Goal: Information Seeking & Learning: Learn about a topic

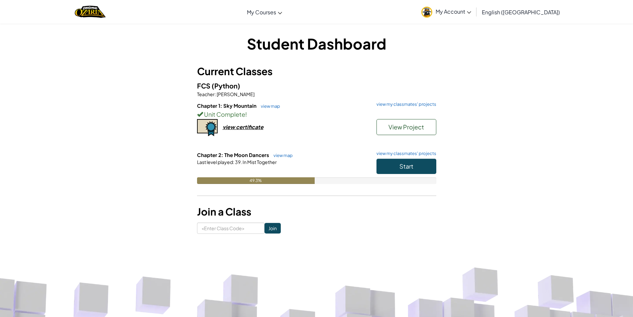
click at [375, 165] on div "Start" at bounding box center [403, 168] width 66 height 19
click at [378, 166] on button "Start" at bounding box center [407, 166] width 60 height 15
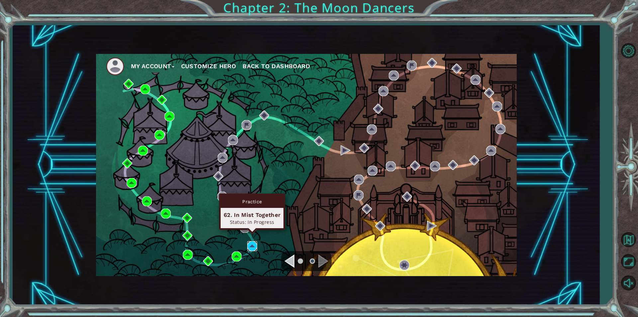
click at [251, 246] on img at bounding box center [252, 246] width 10 height 10
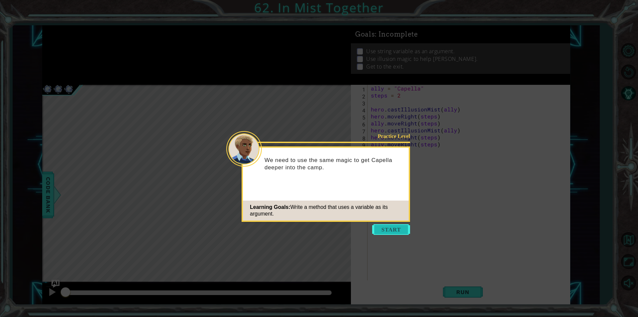
click at [385, 233] on button "Start" at bounding box center [391, 229] width 38 height 11
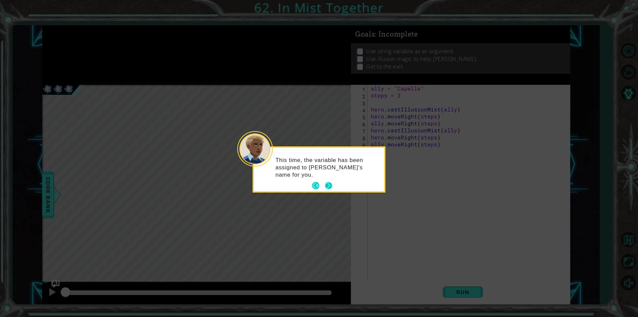
click at [330, 185] on button "Next" at bounding box center [328, 185] width 7 height 7
click at [318, 185] on button "Back" at bounding box center [318, 185] width 13 height 7
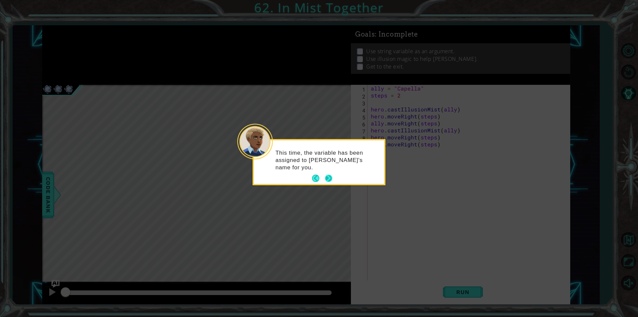
click at [330, 176] on button "Next" at bounding box center [328, 178] width 7 height 7
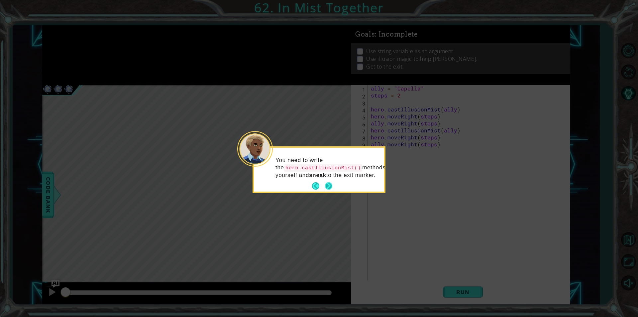
click at [327, 185] on button "Next" at bounding box center [328, 185] width 7 height 7
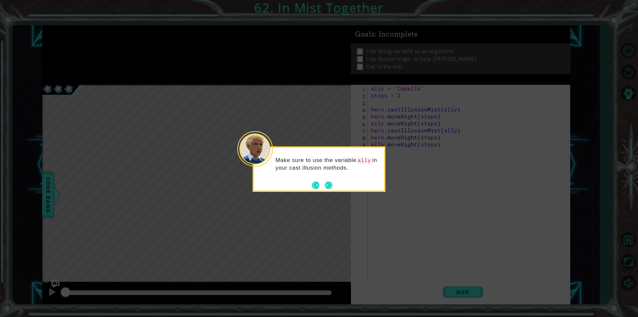
click at [327, 185] on button "Next" at bounding box center [328, 185] width 7 height 7
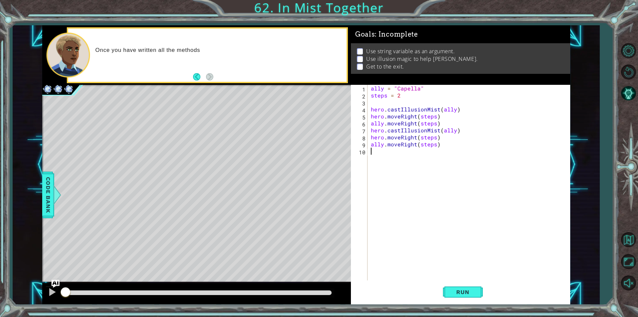
click at [392, 118] on div "ally = "Capella" steps = 2 hero . castIllusionMist ( ally ) hero . moveRight ( …" at bounding box center [471, 189] width 202 height 209
click at [401, 117] on div "ally = "Capella" steps = 2 hero . castIllusionMist ( ally ) hero . moveRight ( …" at bounding box center [471, 189] width 202 height 209
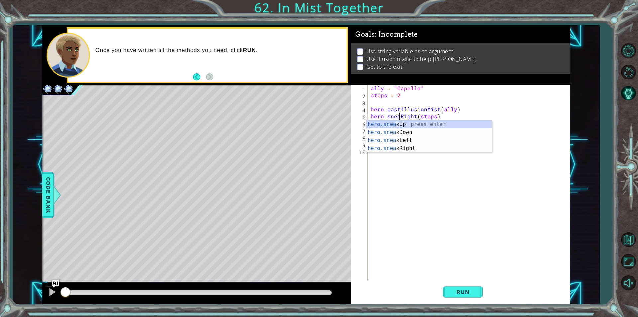
scroll to position [0, 2]
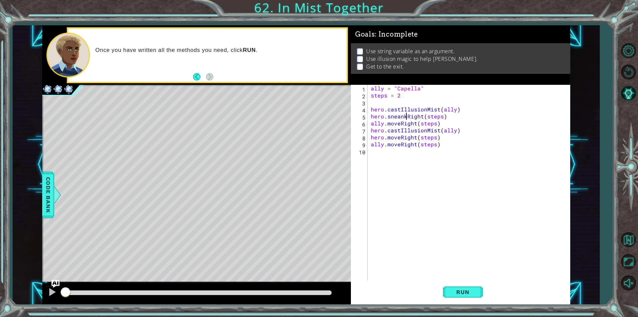
click at [401, 130] on div "ally = "Capella" steps = 2 hero . castIllusionMist ( ally ) hero . sneankRight …" at bounding box center [471, 189] width 202 height 209
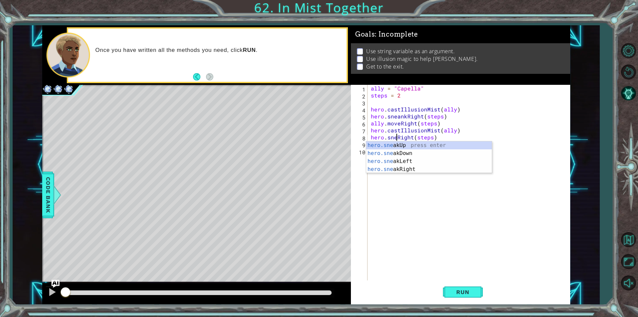
type textarea "hero.sneakRight(steps)"
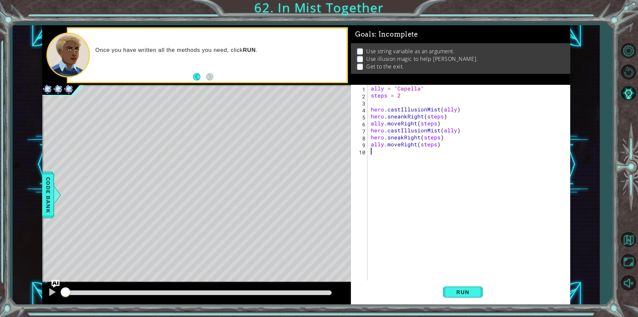
click at [421, 198] on div "ally = "Capella" steps = 2 hero . castIllusionMist ( ally ) hero . sneankRight …" at bounding box center [471, 189] width 202 height 209
click at [466, 288] on button "Run" at bounding box center [463, 292] width 40 height 22
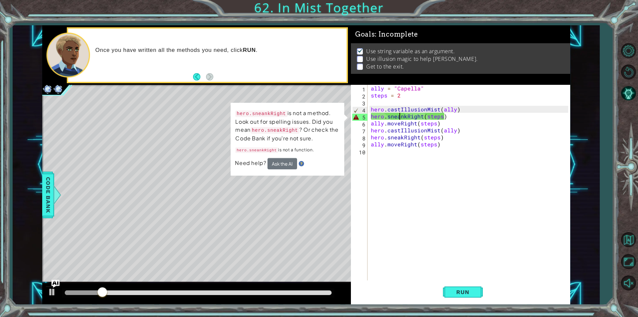
click at [398, 119] on div "ally = "Capella" steps = 2 hero . castIllusionMist ( ally ) hero . sneankRight …" at bounding box center [471, 189] width 202 height 209
type textarea "hero.sneakRight(steps)"
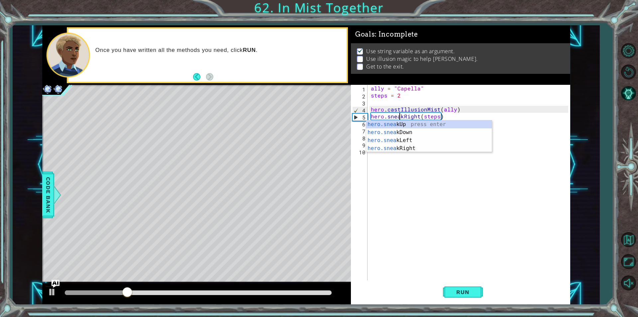
click at [455, 186] on div "ally = "Capella" steps = 2 hero . castIllusionMist ( ally ) hero . sneakRight (…" at bounding box center [471, 189] width 202 height 209
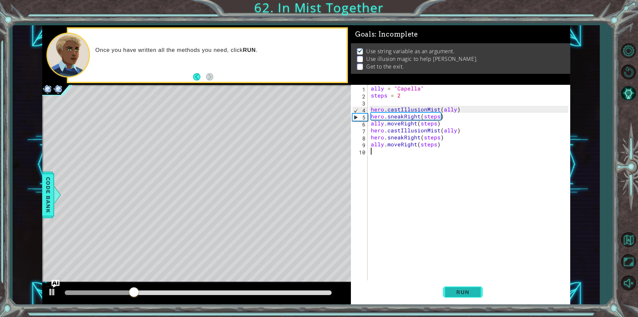
click at [473, 296] on button "Run" at bounding box center [463, 292] width 40 height 22
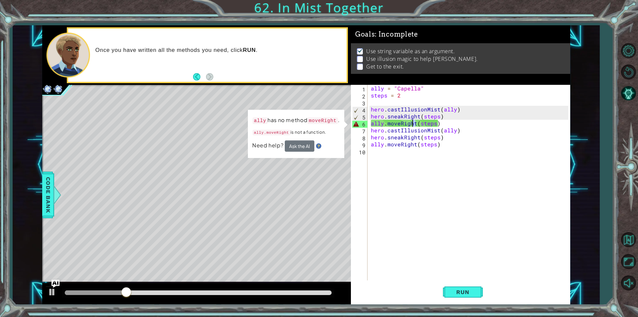
drag, startPoint x: 414, startPoint y: 124, endPoint x: 408, endPoint y: 129, distance: 7.4
click at [413, 126] on div "ally = "Capella" steps = 2 hero . castIllusionMist ( ally ) hero . sneakRight (…" at bounding box center [471, 189] width 202 height 209
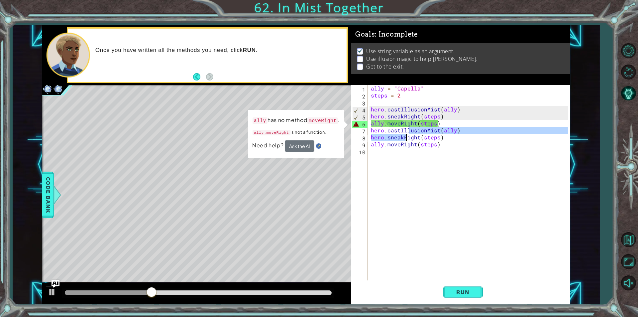
click at [407, 135] on div "ally = "Capella" steps = 2 hero . castIllusionMist ( ally ) hero . sneakRight (…" at bounding box center [471, 189] width 202 height 209
type textarea "hero.castIllusionMist(ally) hero.sneakRight(steps)"
click at [430, 165] on div "ally = "Capella" steps = 2 hero . castIllusionMist ( ally ) hero . sneakRight (…" at bounding box center [471, 189] width 202 height 209
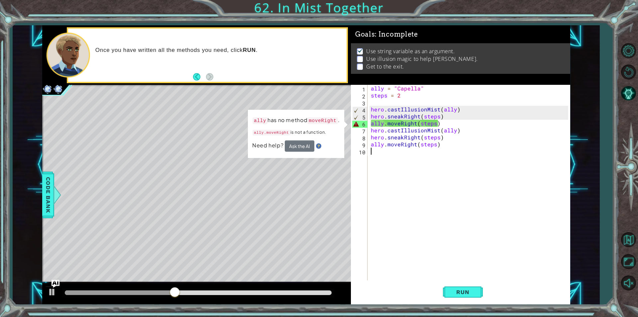
click at [407, 122] on div "ally = "Capella" steps = 2 hero . castIllusionMist ( ally ) hero . sneakRight (…" at bounding box center [471, 189] width 202 height 209
click at [384, 126] on div "ally = "Capella" steps = 2 hero . castIllusionMist ( ally ) hero . sneakRight (…" at bounding box center [471, 189] width 202 height 209
click at [414, 123] on div "ally = "Capella" steps = 2 hero . castIllusionMist ( ally ) hero . sneakRight (…" at bounding box center [471, 189] width 202 height 209
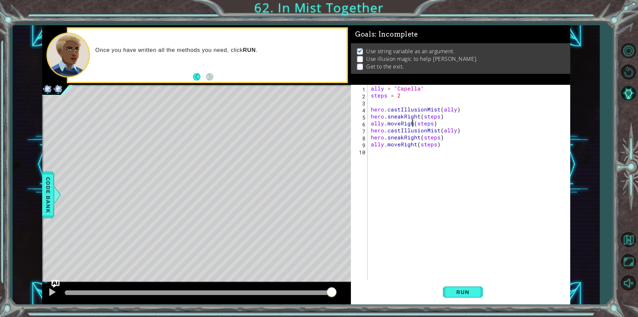
scroll to position [0, 3]
click at [464, 293] on span "Run" at bounding box center [463, 292] width 26 height 7
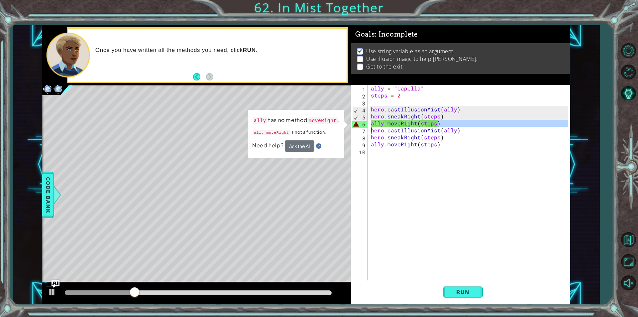
drag, startPoint x: 458, startPoint y: 122, endPoint x: 365, endPoint y: 129, distance: 92.7
click at [365, 129] on div "ally.moveRight(steps) 1 2 3 4 5 6 7 8 9 10 ally = "Capella" steps = 2 hero . ca…" at bounding box center [459, 183] width 217 height 196
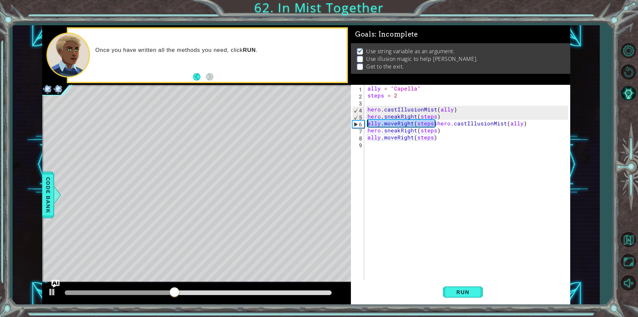
drag, startPoint x: 436, startPoint y: 123, endPoint x: 366, endPoint y: 122, distance: 69.2
click at [366, 122] on div "ally = "Capella" steps = 2 hero . castIllusionMist ( ally ) hero . sneakRight (…" at bounding box center [468, 189] width 205 height 209
type textarea "hero.castIllusionMist(ally)"
drag, startPoint x: 480, startPoint y: 171, endPoint x: 465, endPoint y: 158, distance: 20.1
click at [478, 169] on div "ally = "Capella" steps = 2 hero . castIllusionMist ( ally ) hero . sneakRight (…" at bounding box center [468, 189] width 205 height 209
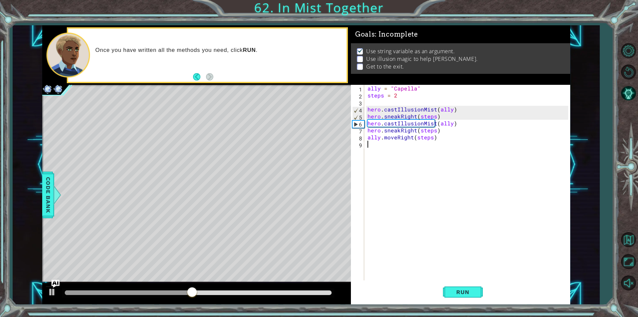
scroll to position [0, 0]
drag, startPoint x: 442, startPoint y: 139, endPoint x: 446, endPoint y: 142, distance: 4.9
click at [442, 139] on div "ally = "Capella" steps = 2 hero . castIllusionMist ( ally ) hero . sneakRight (…" at bounding box center [468, 189] width 205 height 209
type textarea "ally.moveRight(steps)"
click at [334, 145] on div "1 ההההההההההההההההההההההההההההההההההההההההההההההההההההההההההההההההההההההההההההה…" at bounding box center [306, 164] width 528 height 279
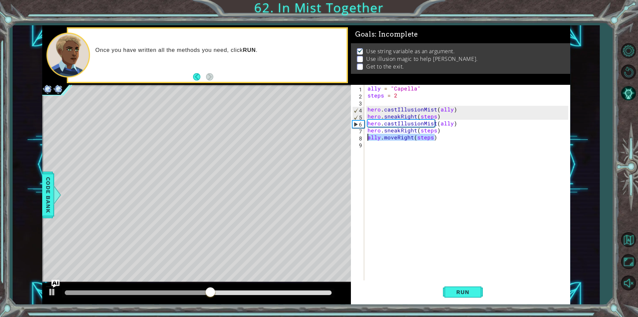
drag, startPoint x: 437, startPoint y: 136, endPoint x: 355, endPoint y: 139, distance: 81.8
click at [355, 139] on div "1 2 3 4 5 6 7 8 9 ally = "Capella" steps = 2 hero . castIllusionMist ( ally ) h…" at bounding box center [459, 183] width 217 height 196
type textarea "ally.moveRight(steps)"
click at [455, 193] on div "ally = "Capella" steps = 2 hero . castIllusionMist ( ally ) hero . sneakRight (…" at bounding box center [468, 189] width 205 height 209
click at [468, 287] on button "Run" at bounding box center [463, 292] width 40 height 22
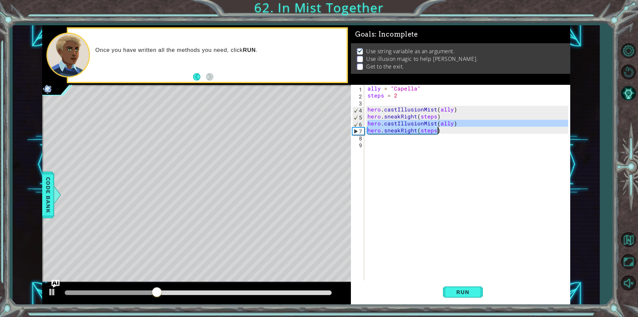
drag, startPoint x: 367, startPoint y: 123, endPoint x: 449, endPoint y: 129, distance: 82.3
click at [449, 129] on div "ally = "Capella" steps = 2 hero . castIllusionMist ( ally ) hero . sneakRight (…" at bounding box center [468, 189] width 205 height 209
type textarea "hero.castIllusionMist(ally) hero.sneakRight(steps)"
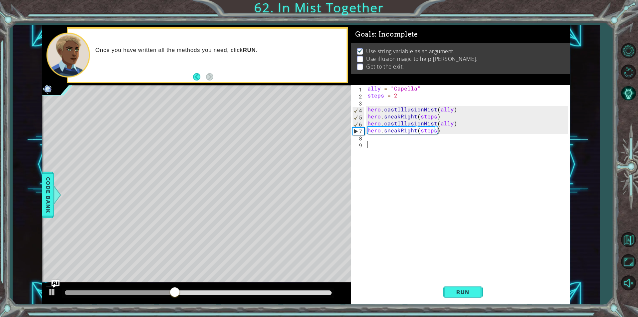
click at [389, 141] on div "ally = "Capella" steps = 2 hero . castIllusionMist ( ally ) hero . sneakRight (…" at bounding box center [468, 189] width 205 height 209
click at [389, 139] on div "ally = "Capella" steps = 2 hero . castIllusionMist ( ally ) hero . sneakRight (…" at bounding box center [468, 189] width 205 height 209
paste textarea "hero.sneakRight(steps)"
type textarea "hero.sneakRight(steps)"
click at [375, 152] on div "ally = "Capella" steps = 2 hero . castIllusionMist ( ally ) hero . sneakRight (…" at bounding box center [470, 189] width 202 height 209
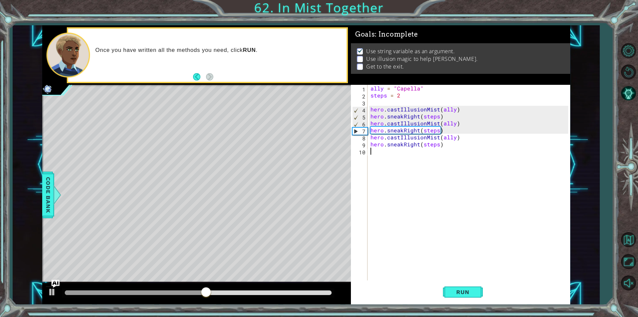
paste textarea "hero.sneakRight(steps)"
type textarea "hero.sneakRight(steps)"
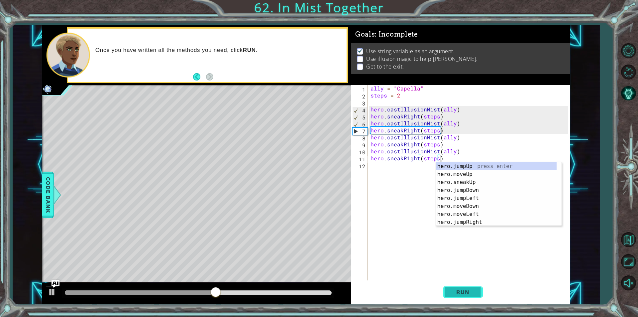
click at [463, 297] on button "Run" at bounding box center [463, 292] width 40 height 22
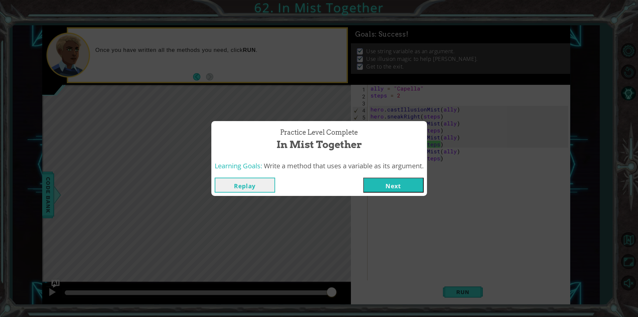
drag, startPoint x: 136, startPoint y: 292, endPoint x: 417, endPoint y: 260, distance: 282.1
click at [417, 260] on body "1 ההההההההההההההההההההההההההההההההההההההההההההההההההההההההההההההההההההההההההההה…" at bounding box center [319, 158] width 638 height 317
click at [401, 184] on button "Next" at bounding box center [393, 185] width 61 height 15
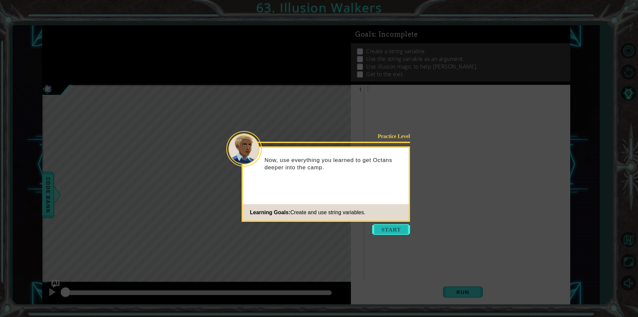
click at [387, 227] on button "Start" at bounding box center [391, 229] width 38 height 11
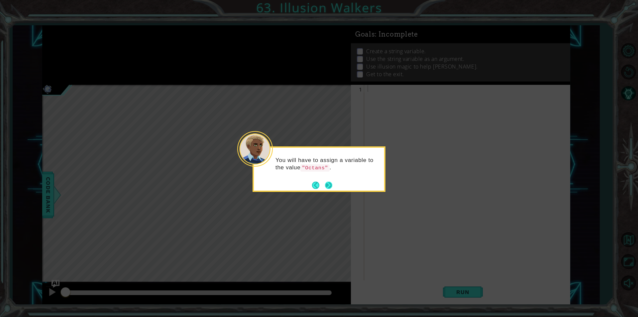
click at [327, 183] on button "Next" at bounding box center [328, 185] width 7 height 7
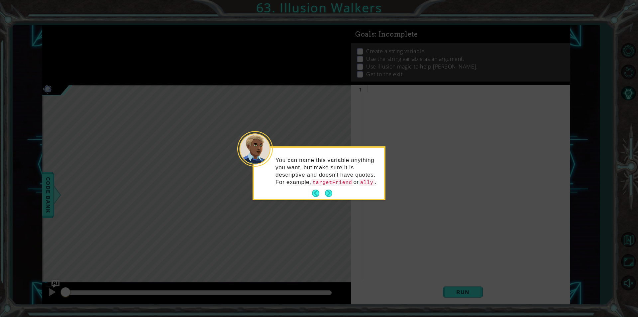
click at [312, 193] on div "You can name this variable anything you want, but make sure it is descriptive a…" at bounding box center [319, 173] width 130 height 51
click at [316, 194] on button "Back" at bounding box center [318, 193] width 13 height 7
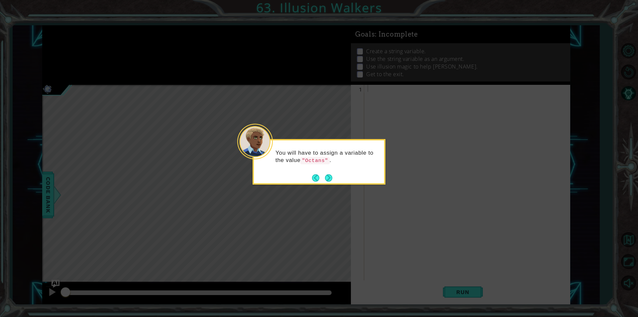
click at [316, 178] on button "Back" at bounding box center [318, 177] width 13 height 7
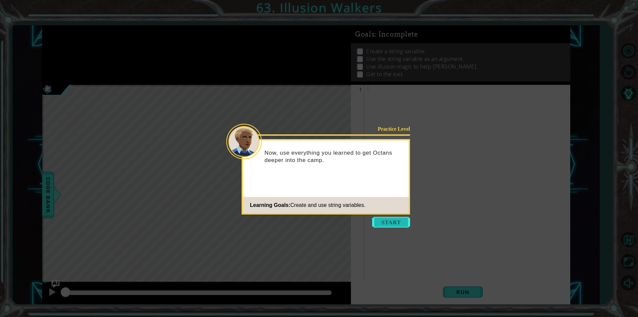
click at [381, 221] on button "Start" at bounding box center [391, 222] width 38 height 11
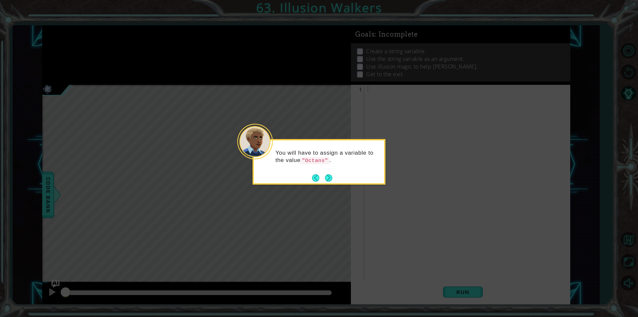
click at [335, 177] on div "You will have to assign a variable to the value "Octans" ." at bounding box center [319, 162] width 133 height 46
click at [331, 176] on button "Next" at bounding box center [328, 177] width 7 height 7
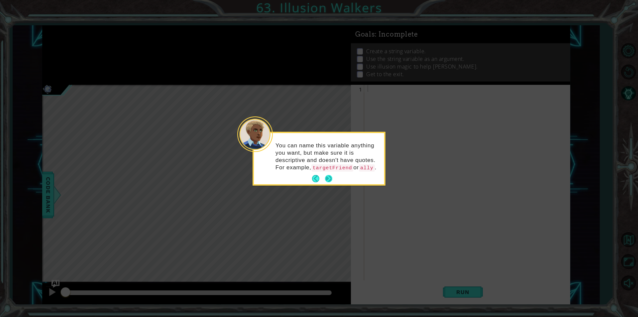
click at [330, 176] on button "Next" at bounding box center [328, 178] width 7 height 7
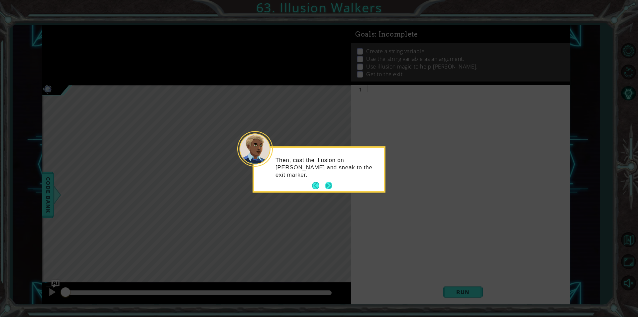
click at [332, 183] on button "Next" at bounding box center [328, 185] width 7 height 7
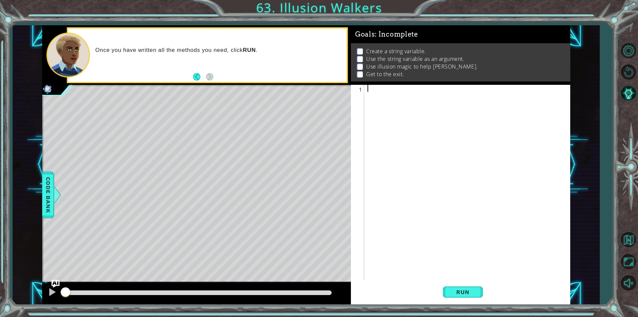
drag, startPoint x: 364, startPoint y: 151, endPoint x: 385, endPoint y: 85, distance: 69.7
click at [385, 85] on div at bounding box center [468, 189] width 205 height 209
type textarea "steps = 2"
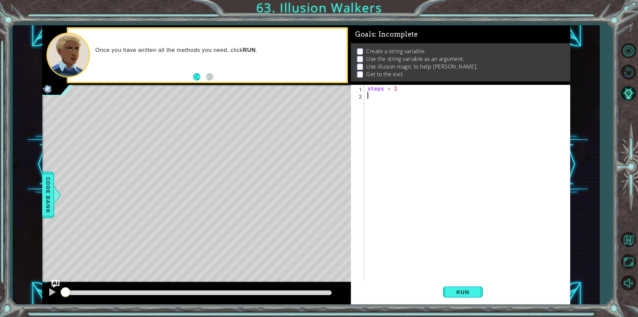
click at [397, 103] on div "steps = 2" at bounding box center [468, 189] width 205 height 209
type textarea "ally = octan"
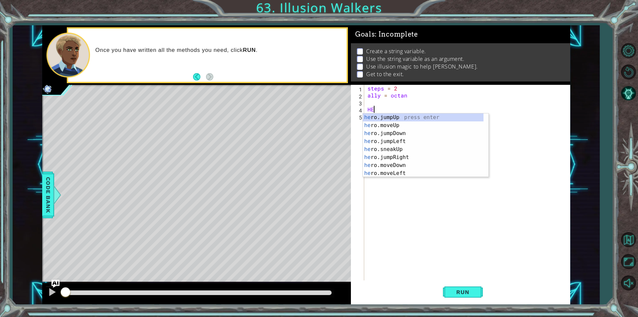
type textarea "H"
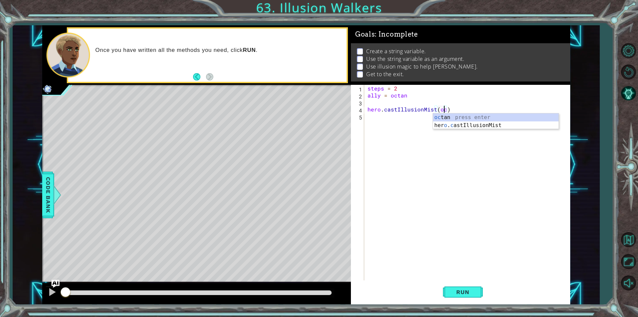
scroll to position [0, 4]
type textarea "hero.castIllusionMist(ally)"
click at [463, 118] on div "ally press enter" at bounding box center [496, 125] width 126 height 24
click at [426, 121] on div "steps = 2 ally = octan hero . castIllusionMist ( ally )" at bounding box center [468, 189] width 205 height 209
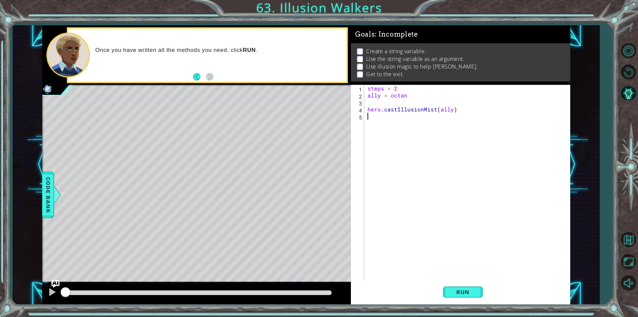
scroll to position [0, 0]
click at [426, 121] on div "steps = 2 ally = octan hero . castIllusionMist ( ally )" at bounding box center [468, 189] width 205 height 209
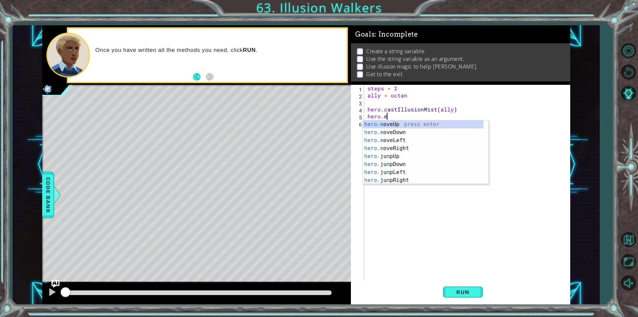
scroll to position [0, 1]
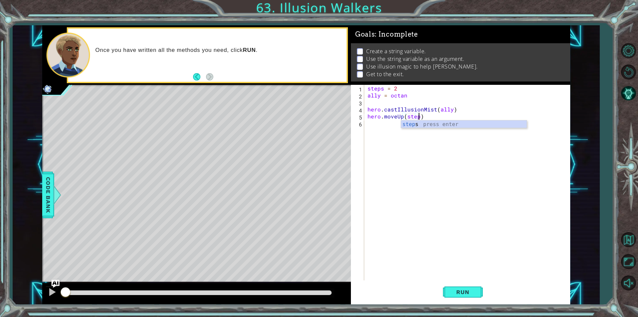
type textarea "hero.moveUp(steps)"
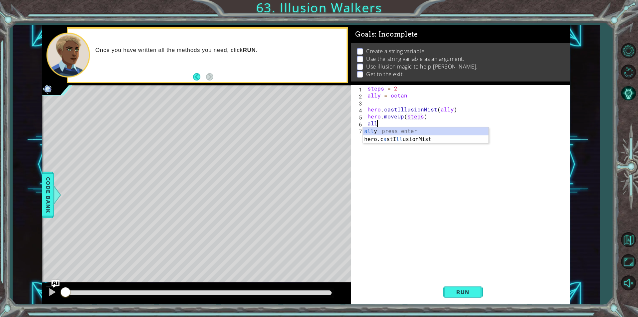
scroll to position [0, 0]
type textarea "a"
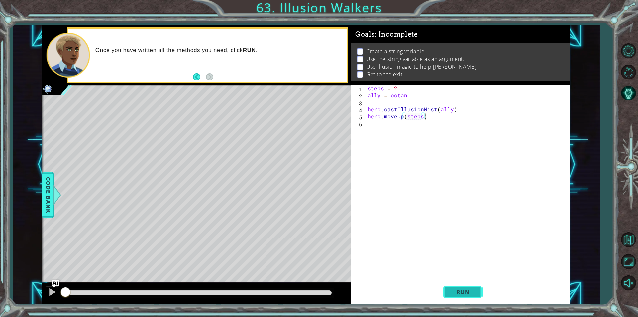
click at [466, 296] on button "Run" at bounding box center [463, 292] width 40 height 22
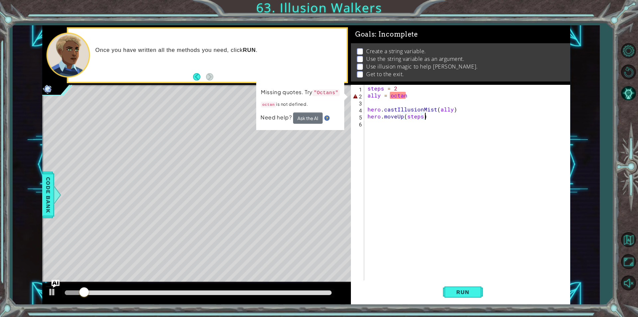
click at [392, 98] on div "steps = 2 ally = octan hero . castIllusionMist ( ally ) hero . moveUp ( steps )" at bounding box center [468, 189] width 205 height 209
drag, startPoint x: 388, startPoint y: 95, endPoint x: 393, endPoint y: 108, distance: 13.0
click at [391, 104] on div "steps = 2 ally = octan hero . castIllusionMist ( ally ) hero . moveUp ( steps )" at bounding box center [468, 189] width 205 height 209
click at [391, 97] on div "steps = 2 ally = octan hero . castIllusionMist ( ally ) hero . moveUp ( steps )" at bounding box center [468, 189] width 205 height 209
click at [411, 98] on div "steps = 2 ally = octan hero . castIllusionMist ( ally ) hero . moveUp ( steps )" at bounding box center [468, 189] width 205 height 209
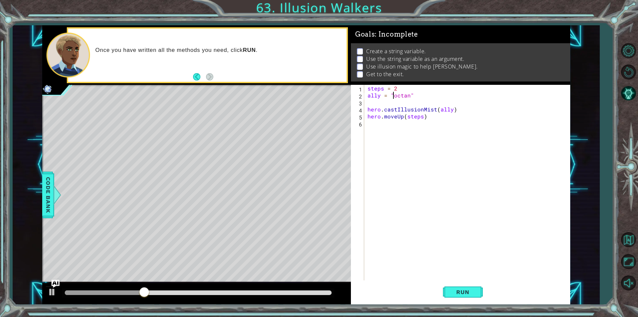
scroll to position [0, 1]
click at [457, 291] on span "Run" at bounding box center [463, 292] width 26 height 7
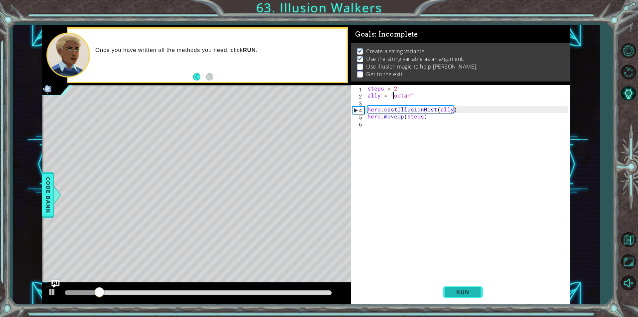
scroll to position [3, 0]
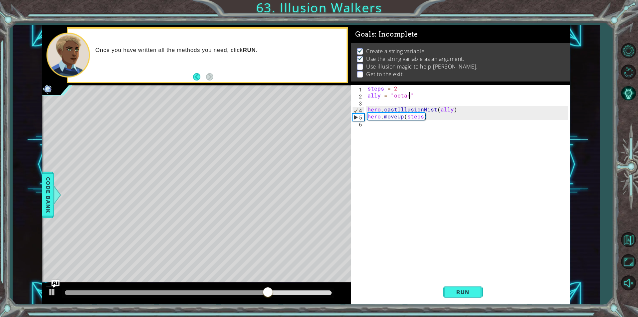
click at [409, 95] on div "steps = 2 ally = "octan" hero . castIllusionMist ( ally ) hero . moveUp ( steps…" at bounding box center [468, 189] width 205 height 209
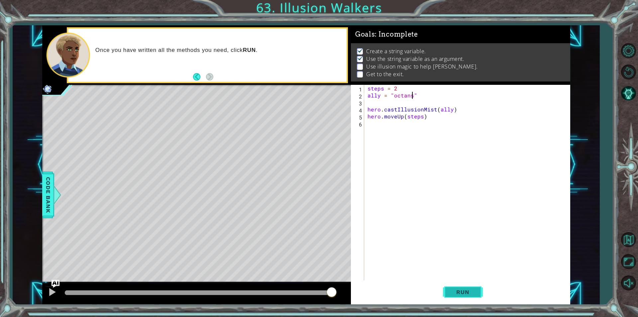
click at [474, 295] on span "Run" at bounding box center [463, 292] width 26 height 7
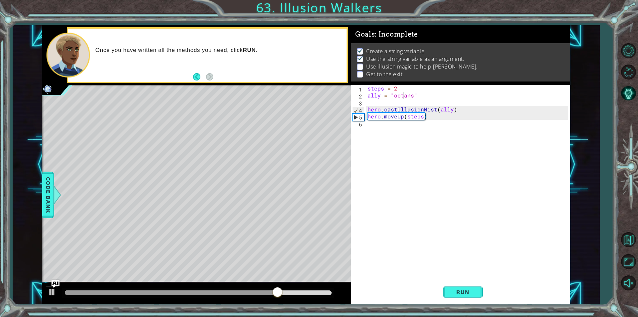
click at [403, 94] on div "steps = 2 ally = "octans" hero . castIllusionMist ( ally ) hero . moveUp ( step…" at bounding box center [468, 189] width 205 height 209
click at [399, 95] on div "steps = 2 ally = "octans" hero . castIllusionMist ( ally ) hero . moveUp ( step…" at bounding box center [468, 189] width 205 height 209
click at [395, 95] on div "steps = 2 ally = "octans" hero . castIllusionMist ( ally ) hero . moveUp ( step…" at bounding box center [468, 189] width 205 height 209
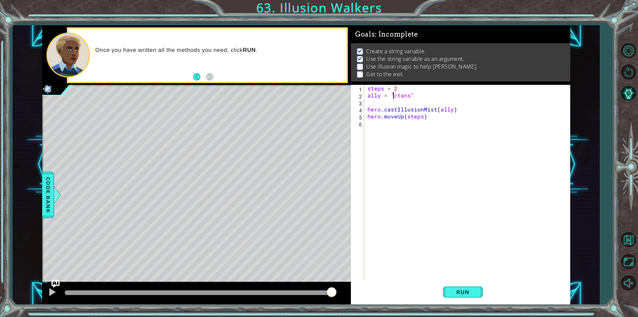
scroll to position [0, 2]
drag, startPoint x: 456, startPoint y: 291, endPoint x: 461, endPoint y: 282, distance: 10.3
click at [457, 286] on button "Run" at bounding box center [463, 292] width 40 height 22
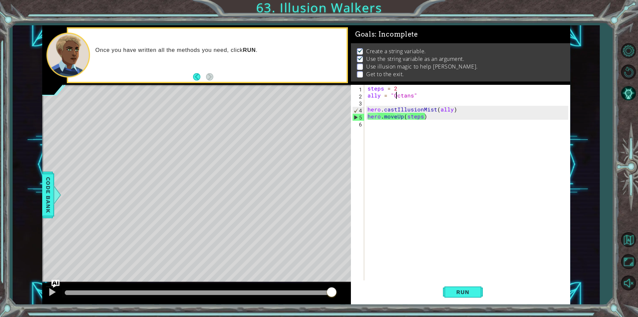
click at [395, 116] on div "steps = 2 ally = "Octans" hero . castIllusionMist ( ally ) hero . moveUp ( step…" at bounding box center [468, 189] width 205 height 209
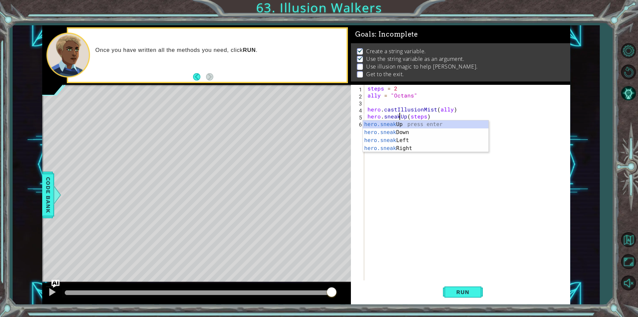
scroll to position [0, 2]
click at [398, 128] on div "hero.sneak Up press enter hero.sneak Down press enter hero.sneak Left press ent…" at bounding box center [426, 144] width 126 height 48
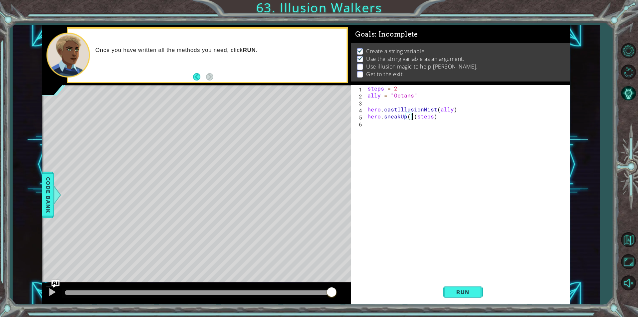
type textarea "hero.sneakUp(steps)"
click at [418, 173] on div "steps = 2 ally = "Octans" hero . castIllusionMist ( ally ) hero . sneakUp ( ste…" at bounding box center [468, 189] width 205 height 209
drag, startPoint x: 367, startPoint y: 110, endPoint x: 402, endPoint y: 118, distance: 36.5
click at [402, 118] on div "1 2 3 4 5 6 steps = 2 ally = "Octans" hero . castIllusionMist ( ally ) hero . s…" at bounding box center [459, 183] width 217 height 196
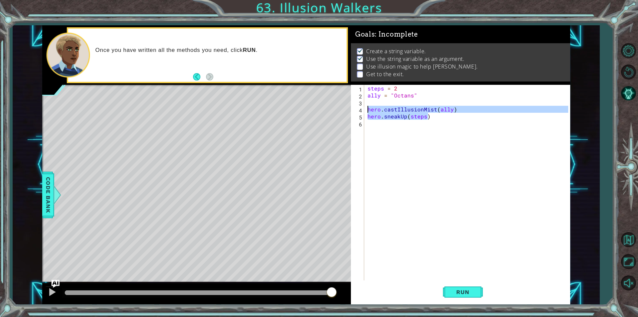
drag, startPoint x: 454, startPoint y: 118, endPoint x: 357, endPoint y: 108, distance: 97.2
click at [357, 108] on div "1 2 3 4 5 6 steps = 2 ally = "Octans" hero . castIllusionMist ( ally ) hero . s…" at bounding box center [459, 183] width 217 height 196
type textarea "hero.castIllusionMist(ally) hero.sneakUp(steps)"
click at [378, 128] on div "steps = 2 ally = "Octans" hero . castIllusionMist ( ally ) hero . sneakUp ( ste…" at bounding box center [468, 189] width 205 height 209
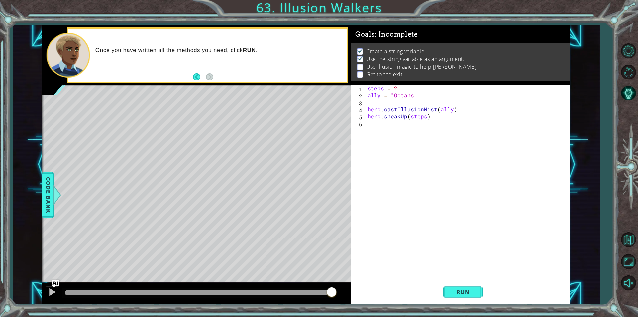
paste textarea "hero.sneakUp(steps)"
type textarea "hero.sneakUp(steps)"
click at [380, 141] on div "steps = 2 ally = "Octans" hero . castIllusionMist ( ally ) hero . sneakUp ( ste…" at bounding box center [468, 189] width 205 height 209
paste textarea "hero.sneakUp(steps)"
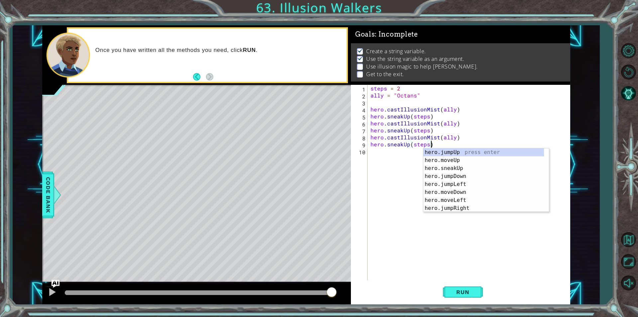
click at [370, 153] on div "steps = 2 ally = "Octans" hero . castIllusionMist ( ally ) hero . sneakUp ( ste…" at bounding box center [470, 189] width 202 height 209
type textarea "hero.sneakUp(steps)"
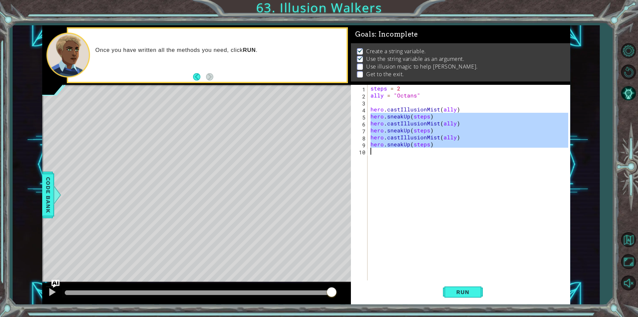
drag, startPoint x: 370, startPoint y: 153, endPoint x: 371, endPoint y: 156, distance: 3.5
click at [371, 156] on div "steps = 2 ally = "Octans" hero . castIllusionMist ( ally ) hero . sneakUp ( ste…" at bounding box center [468, 183] width 199 height 196
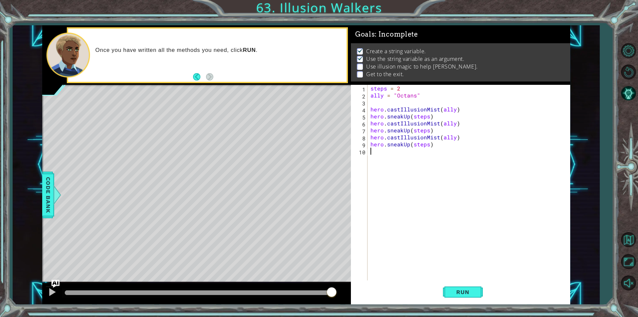
paste textarea "hero.sneakUp(steps)"
click at [463, 290] on span "Run" at bounding box center [463, 292] width 26 height 7
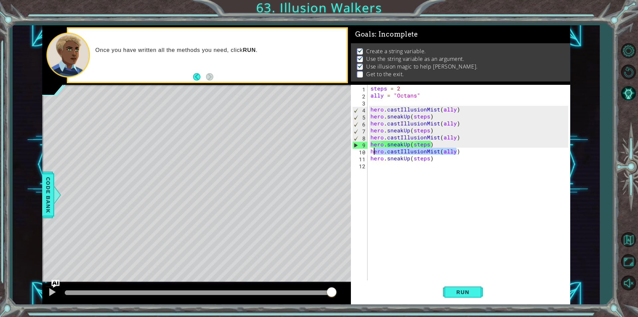
drag, startPoint x: 475, startPoint y: 154, endPoint x: 373, endPoint y: 151, distance: 102.8
click at [373, 151] on div "steps = 2 ally = "Octans" hero . castIllusionMist ( ally ) hero . sneakUp ( ste…" at bounding box center [470, 189] width 202 height 209
type textarea "h"
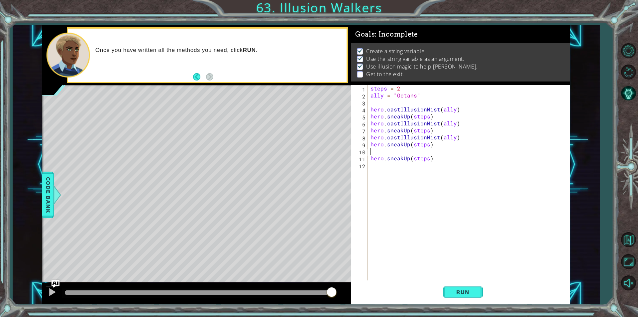
type textarea "hero.sneakUp(steps)"
drag, startPoint x: 437, startPoint y: 153, endPoint x: 363, endPoint y: 152, distance: 73.8
click at [363, 152] on div "hero.sneakUp(steps) 1 2 3 4 5 6 7 8 9 10 11 steps = 2 ally = "Octans" hero . ca…" at bounding box center [459, 183] width 217 height 196
click at [451, 290] on span "Run" at bounding box center [463, 292] width 26 height 7
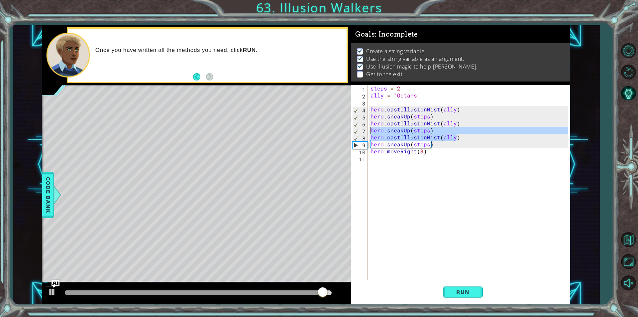
drag, startPoint x: 461, startPoint y: 137, endPoint x: 362, endPoint y: 132, distance: 98.5
click at [362, 132] on div "hero.moveRight(3) 1 2 3 4 5 6 7 8 9 10 11 steps = 2 ally = "Octans" hero . cast…" at bounding box center [459, 183] width 217 height 196
click at [434, 145] on div "steps = 2 ally = "Octans" hero . castIllusionMist ( ally ) hero . sneakUp ( ste…" at bounding box center [470, 189] width 202 height 209
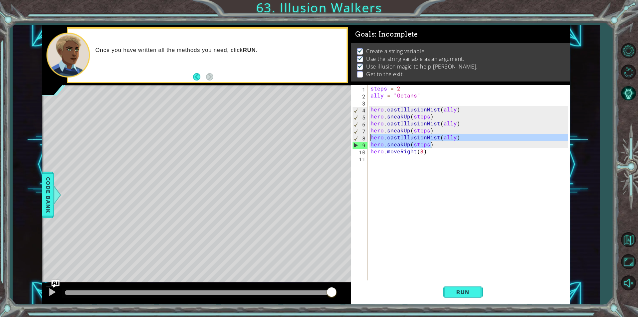
drag, startPoint x: 435, startPoint y: 145, endPoint x: 371, endPoint y: 137, distance: 65.0
click at [371, 137] on div "steps = 2 ally = "Octans" hero . castIllusionMist ( ally ) hero . sneakUp ( ste…" at bounding box center [470, 189] width 202 height 209
type textarea "hero.castIllusionMist(ally) hero.sneakUp(steps)"
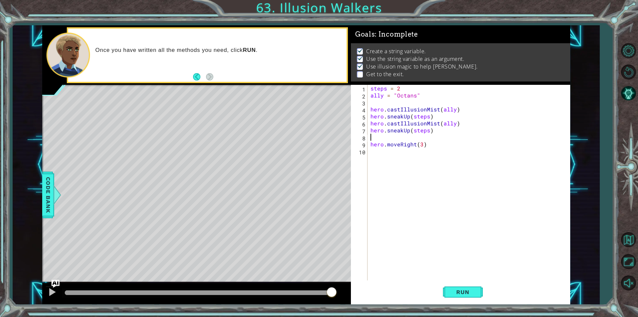
scroll to position [0, 0]
click at [475, 289] on span "Run" at bounding box center [463, 292] width 26 height 7
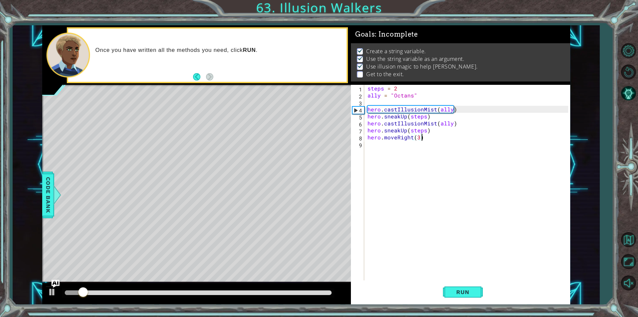
click at [428, 139] on div "steps = 2 ally = "Octans" hero . castIllusionMist ( ally ) hero . sneakUp ( ste…" at bounding box center [468, 189] width 205 height 209
type textarea "hero.moveRight(3)"
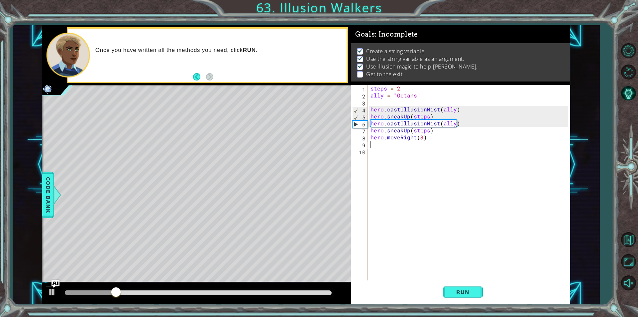
click at [434, 128] on div "steps = 2 ally = "Octans" hero . castIllusionMist ( ally ) hero . sneakUp ( ste…" at bounding box center [470, 189] width 202 height 209
type textarea "hero.sneakUp(steps)"
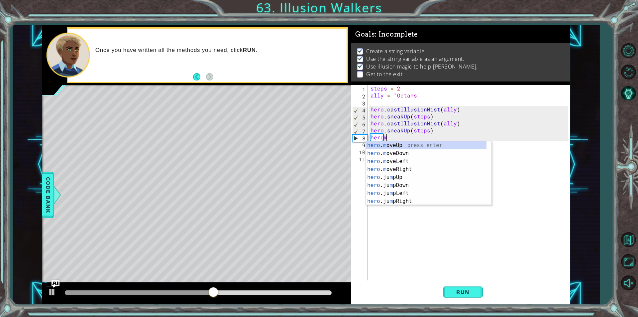
scroll to position [0, 1]
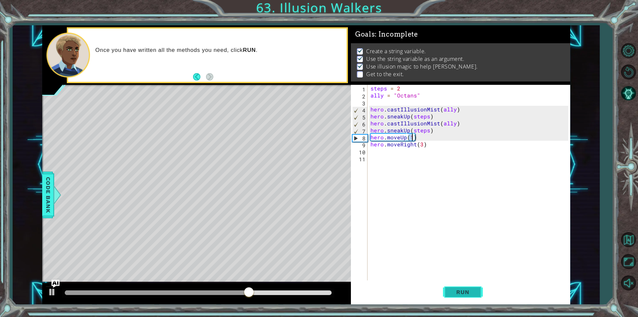
type textarea "hero.moveUp(1)"
click at [456, 283] on button "Run" at bounding box center [463, 292] width 40 height 22
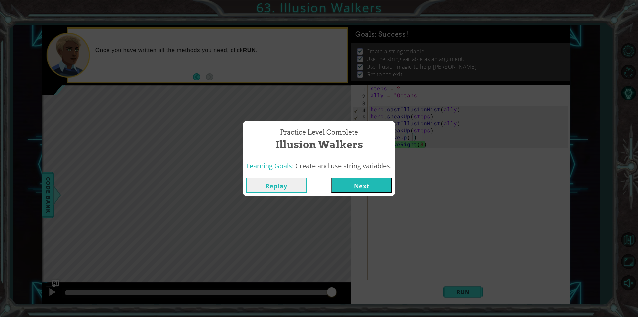
click at [357, 188] on button "Next" at bounding box center [361, 185] width 61 height 15
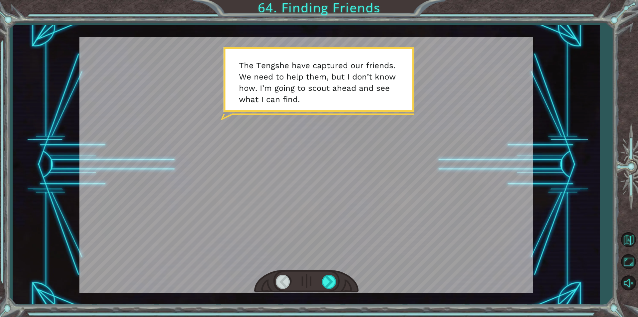
click at [338, 277] on div at bounding box center [306, 281] width 104 height 23
click at [329, 281] on div at bounding box center [329, 282] width 15 height 14
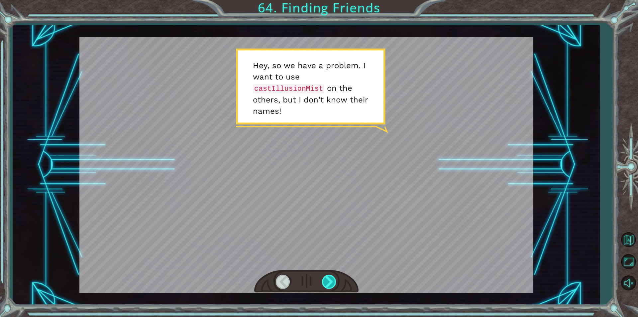
click at [331, 280] on div at bounding box center [329, 282] width 15 height 14
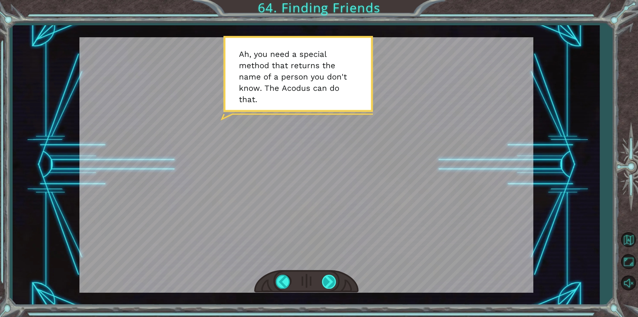
click at [331, 280] on div at bounding box center [329, 282] width 15 height 14
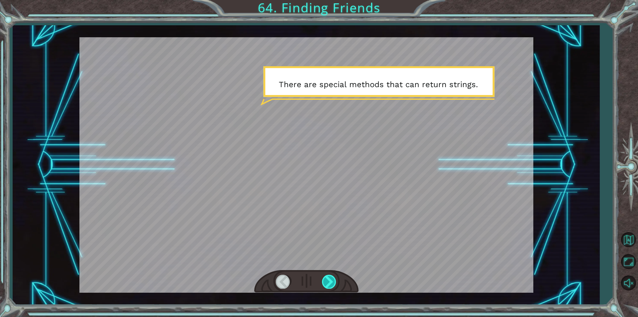
click at [331, 280] on div at bounding box center [329, 282] width 15 height 14
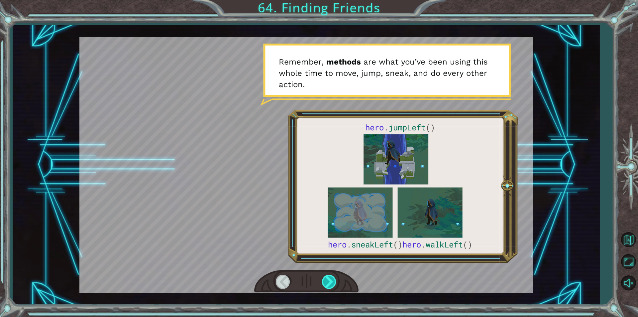
click at [331, 280] on div at bounding box center [329, 282] width 15 height 14
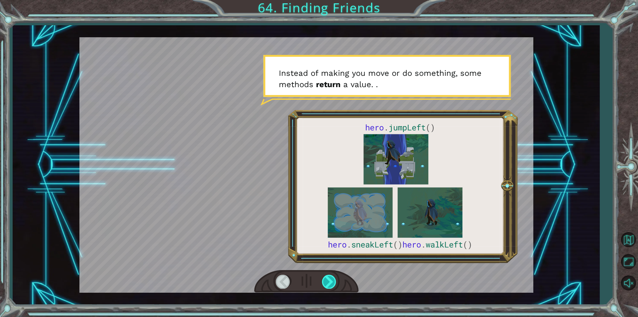
click at [331, 280] on div at bounding box center [329, 282] width 15 height 14
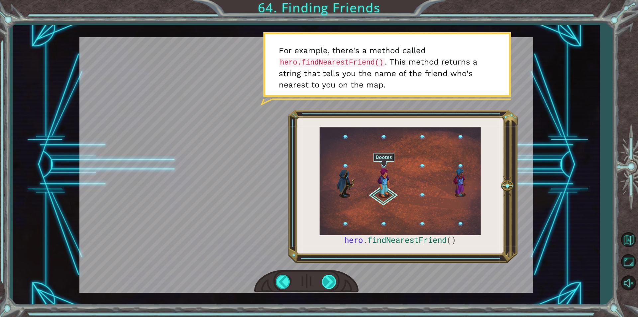
click at [331, 280] on div at bounding box center [329, 282] width 15 height 14
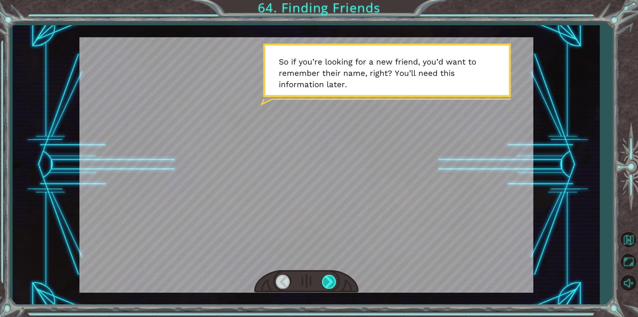
click at [331, 280] on div at bounding box center [329, 282] width 15 height 14
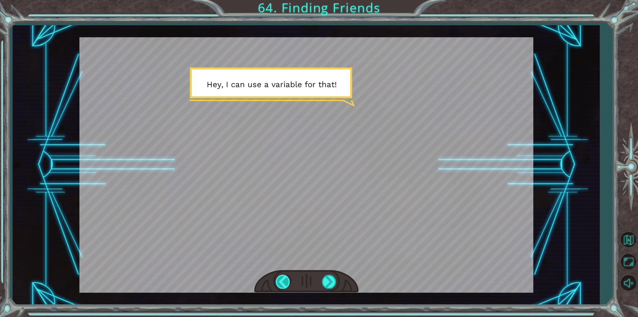
click at [284, 278] on div at bounding box center [283, 282] width 15 height 14
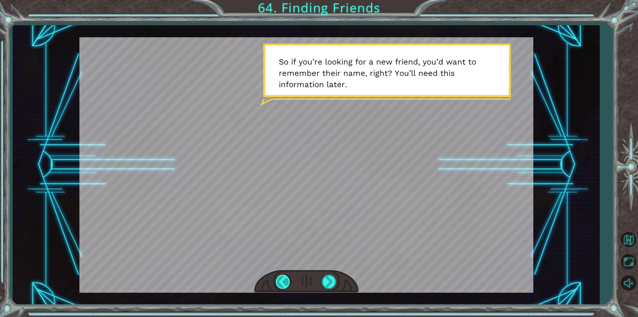
click at [284, 278] on div at bounding box center [283, 282] width 15 height 14
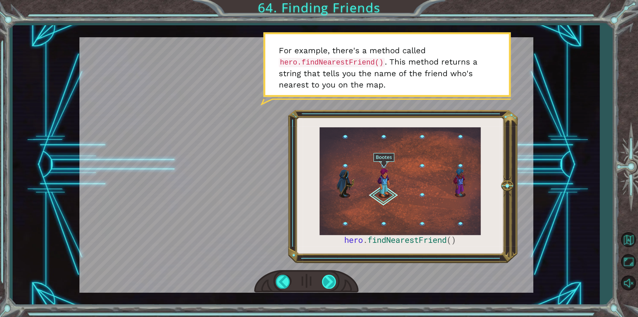
click at [332, 282] on div at bounding box center [329, 282] width 15 height 14
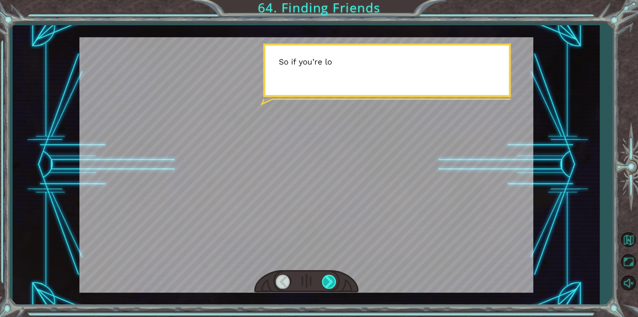
click at [327, 277] on div at bounding box center [329, 282] width 15 height 14
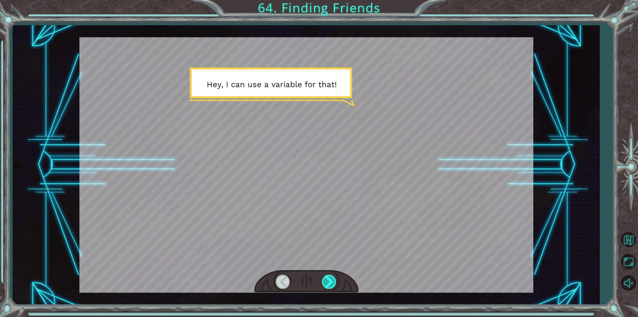
click at [327, 277] on div at bounding box center [329, 282] width 15 height 14
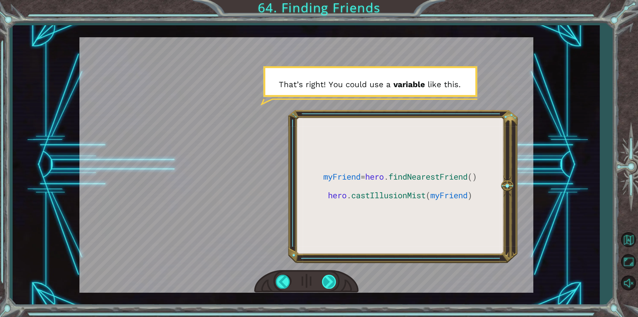
click at [327, 277] on div at bounding box center [329, 282] width 15 height 14
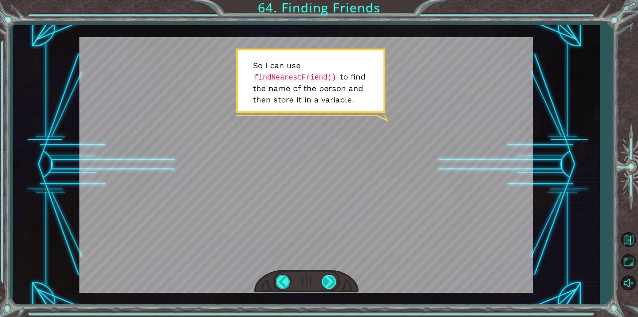
click at [327, 277] on div at bounding box center [329, 282] width 15 height 14
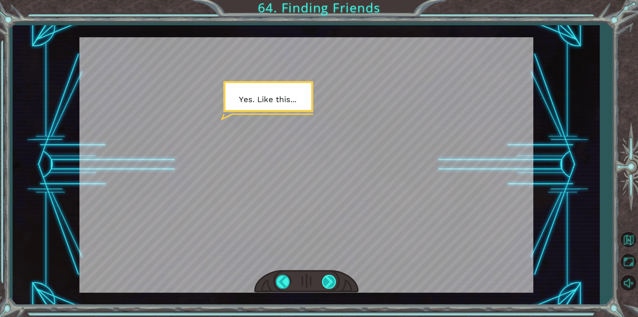
click at [327, 277] on div at bounding box center [329, 282] width 15 height 14
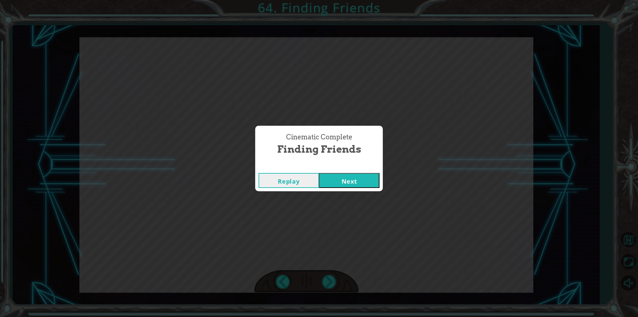
click at [338, 183] on button "Next" at bounding box center [349, 180] width 61 height 15
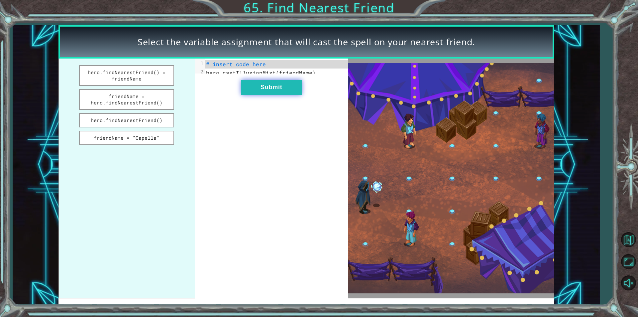
click at [267, 88] on button "Submit" at bounding box center [271, 87] width 61 height 15
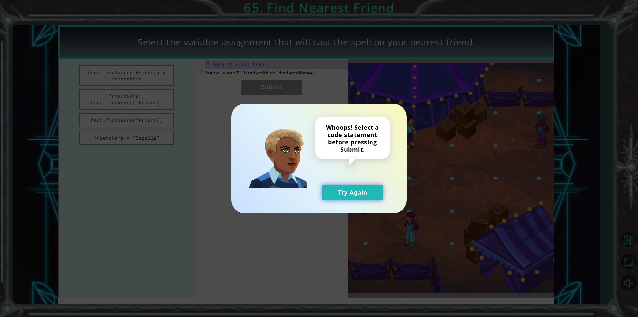
click at [326, 197] on button "Try Again" at bounding box center [353, 192] width 61 height 15
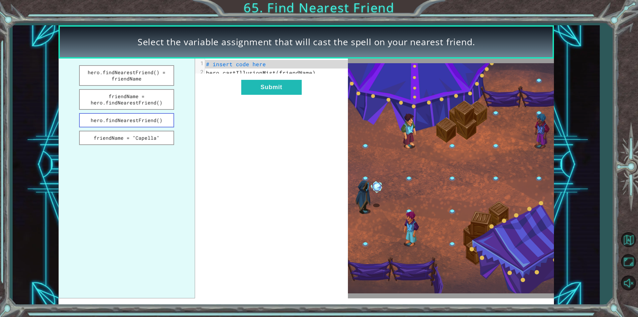
click at [163, 124] on button "hero.findNearestFriend()" at bounding box center [126, 120] width 95 height 14
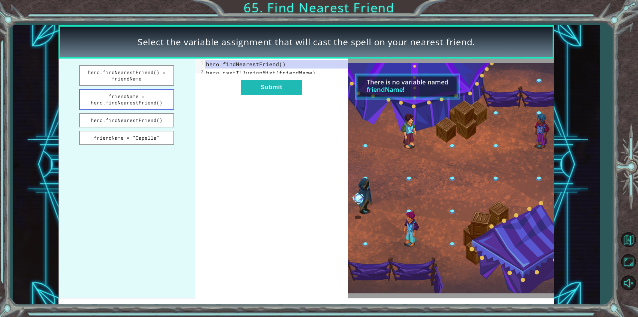
click at [154, 99] on button "friendName = hero.findNearestFriend()" at bounding box center [126, 99] width 95 height 21
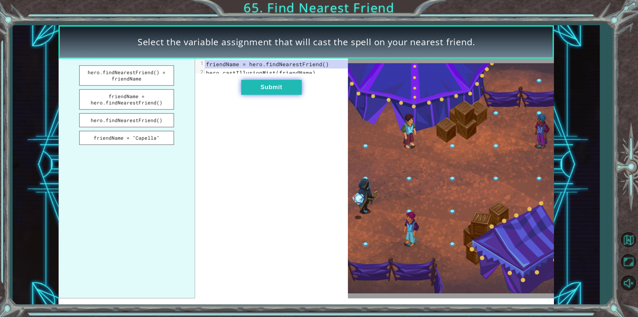
click at [271, 95] on button "Submit" at bounding box center [271, 87] width 61 height 15
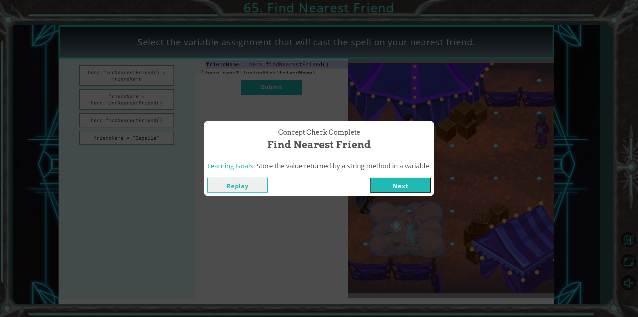
click at [422, 191] on button "Next" at bounding box center [400, 185] width 61 height 15
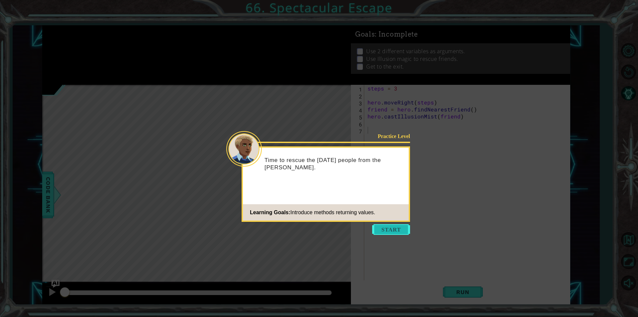
click at [393, 226] on button "Start" at bounding box center [391, 229] width 38 height 11
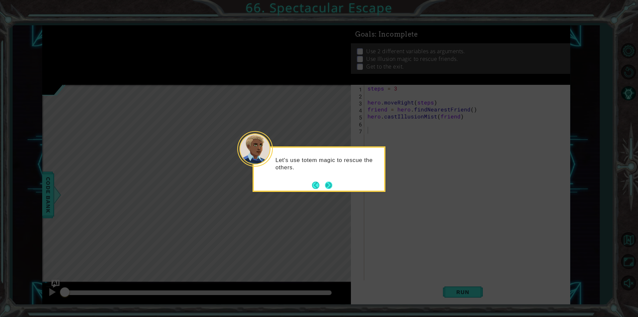
click at [327, 189] on button "Next" at bounding box center [328, 185] width 7 height 7
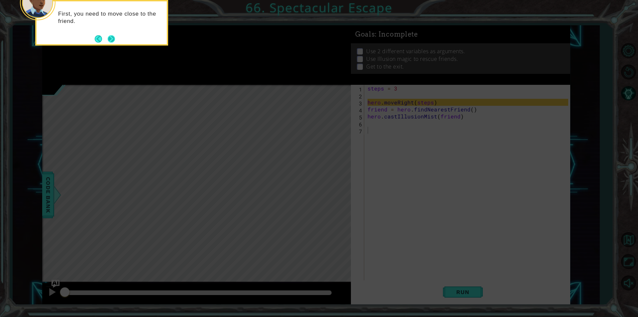
click at [115, 39] on button "Next" at bounding box center [111, 38] width 7 height 7
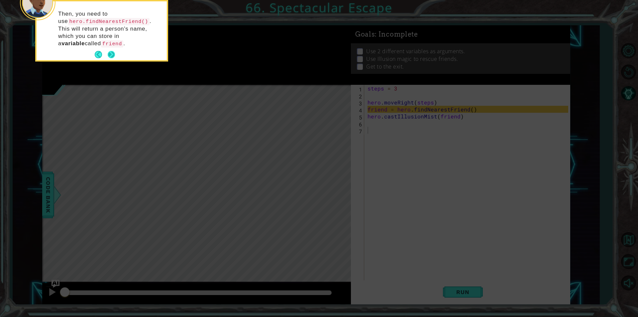
click at [109, 52] on button "Next" at bounding box center [111, 54] width 7 height 7
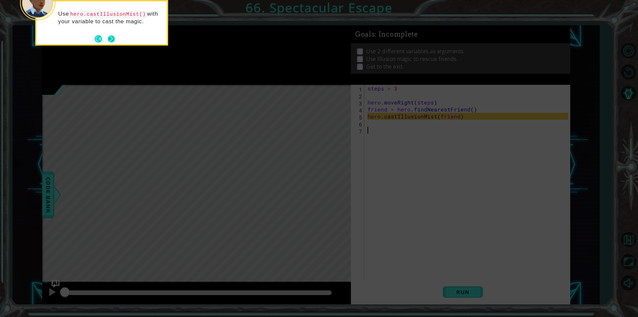
click at [110, 43] on button "Next" at bounding box center [111, 38] width 7 height 7
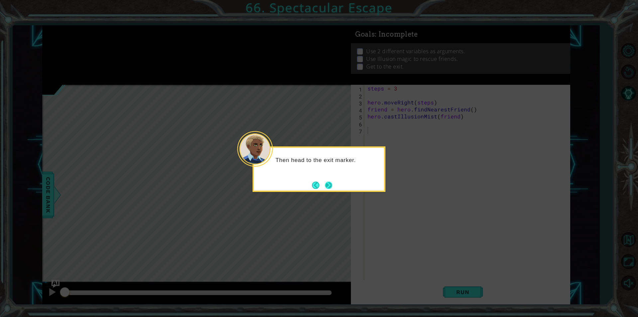
click at [329, 182] on button "Next" at bounding box center [328, 185] width 7 height 7
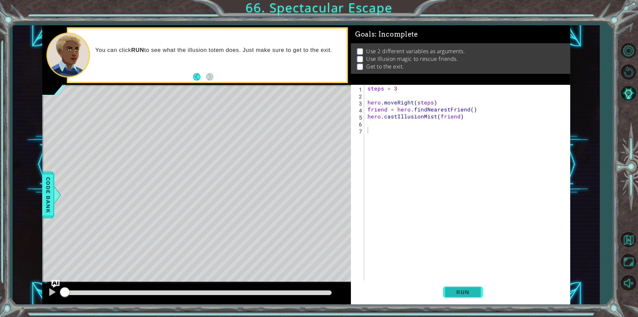
click at [464, 296] on button "Run" at bounding box center [463, 292] width 40 height 22
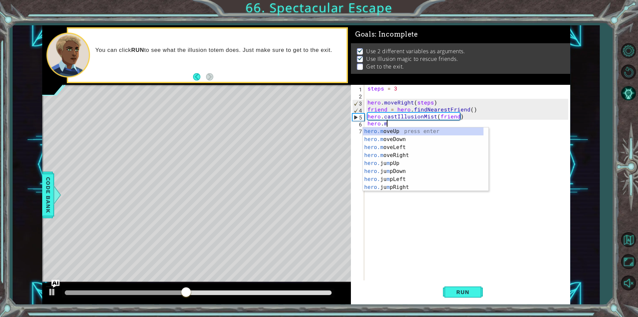
scroll to position [0, 1]
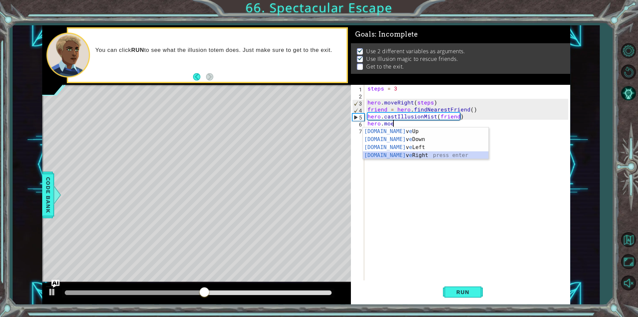
click at [395, 155] on div "hero.mo v e Up press enter hero.mo v e Down press enter hero.mo v e Left press …" at bounding box center [426, 151] width 126 height 48
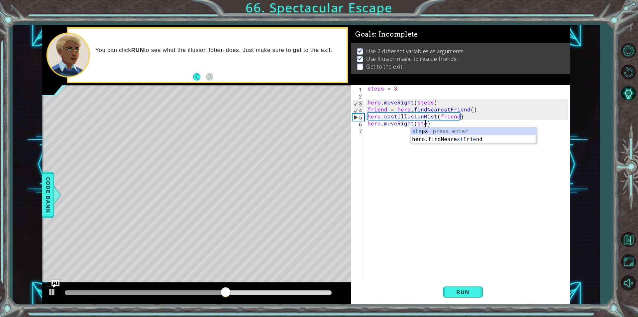
scroll to position [0, 4]
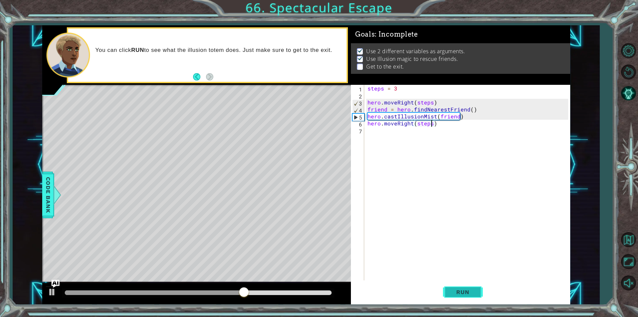
type textarea "hero.moveRight(steps)"
click at [470, 292] on span "Run" at bounding box center [463, 292] width 26 height 7
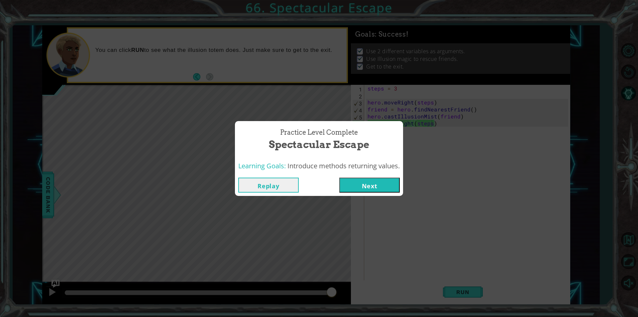
click at [354, 185] on button "Next" at bounding box center [369, 185] width 61 height 15
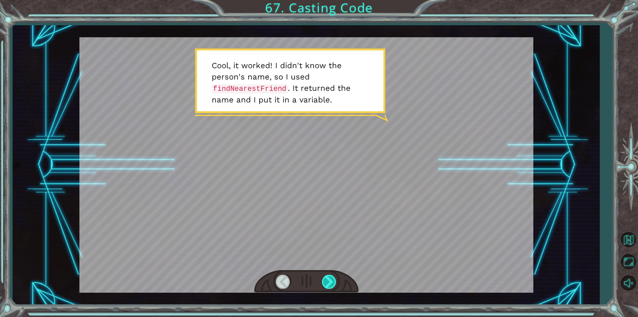
click at [332, 277] on div at bounding box center [329, 282] width 15 height 14
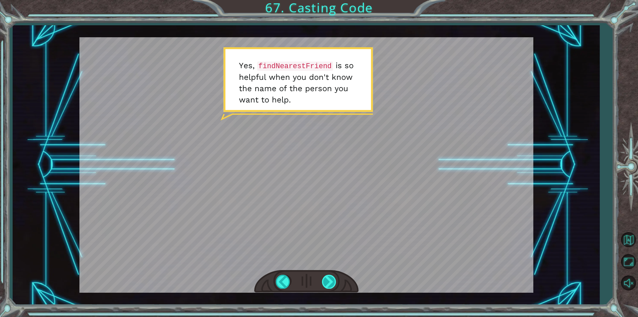
click at [332, 277] on div at bounding box center [329, 282] width 15 height 14
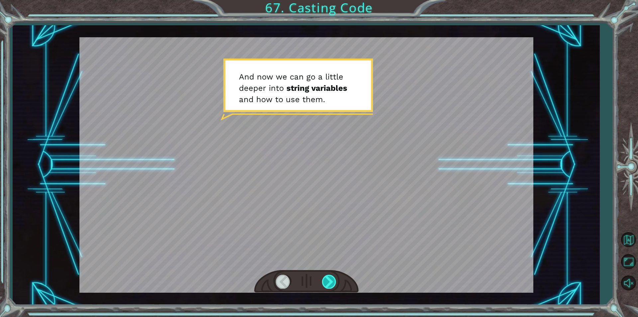
click at [335, 278] on div at bounding box center [329, 282] width 15 height 14
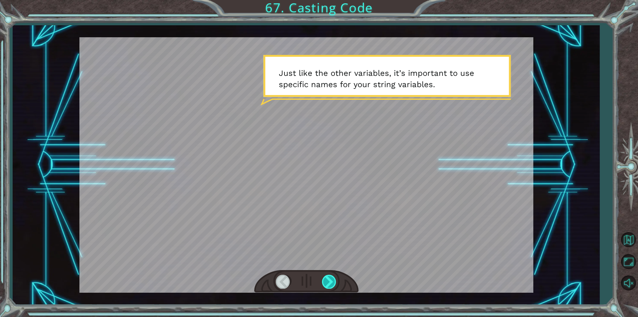
click at [335, 278] on div at bounding box center [329, 282] width 15 height 14
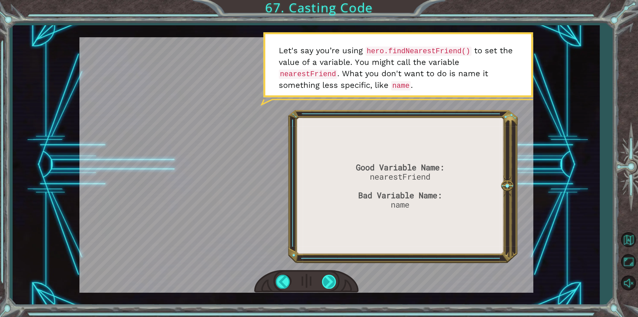
click at [335, 278] on div at bounding box center [329, 282] width 15 height 14
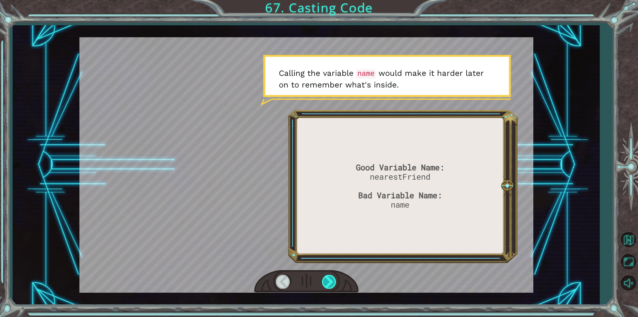
click at [335, 278] on div at bounding box center [329, 282] width 15 height 14
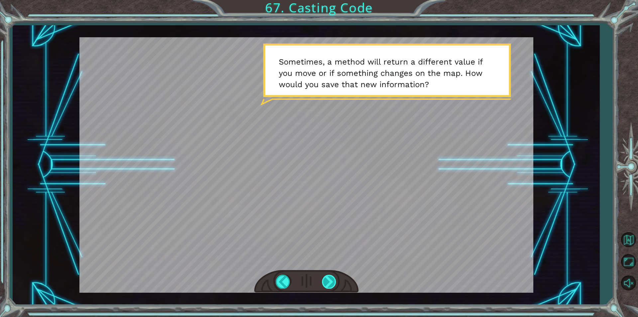
click at [335, 278] on div at bounding box center [329, 282] width 15 height 14
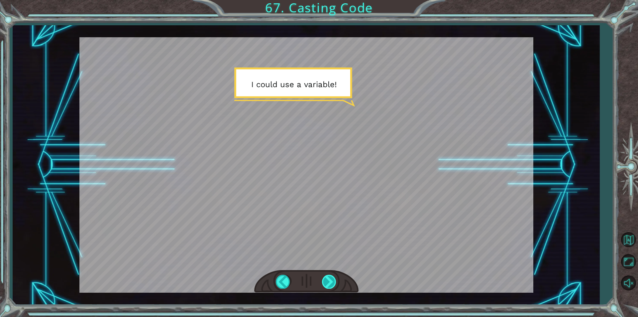
click at [335, 278] on div at bounding box center [329, 282] width 15 height 14
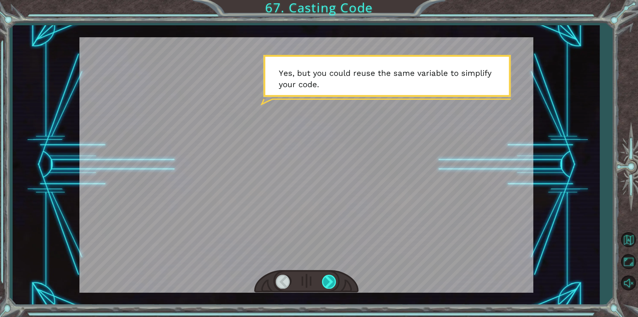
click at [335, 278] on div at bounding box center [329, 282] width 15 height 14
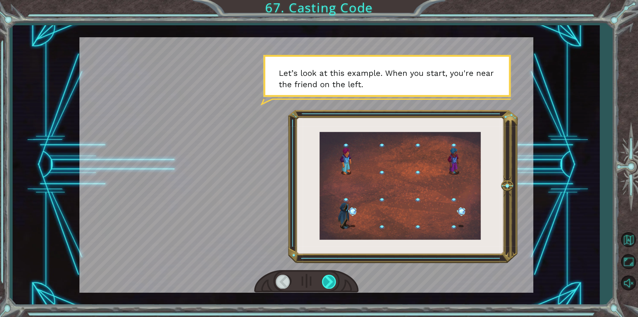
click at [335, 278] on div at bounding box center [329, 282] width 15 height 14
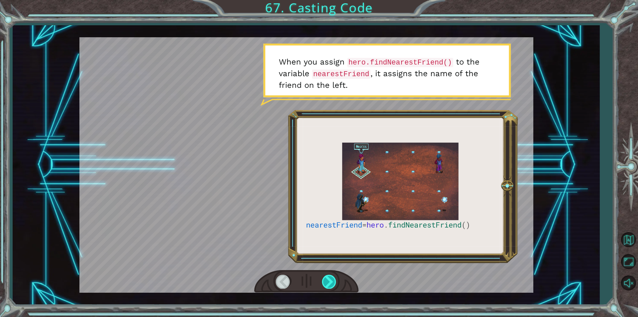
click at [335, 278] on div at bounding box center [329, 282] width 15 height 14
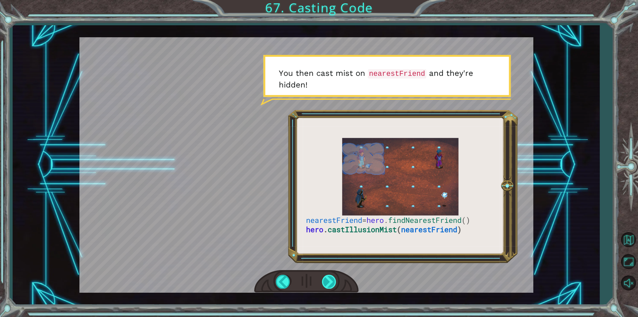
click at [335, 278] on div at bounding box center [329, 282] width 15 height 14
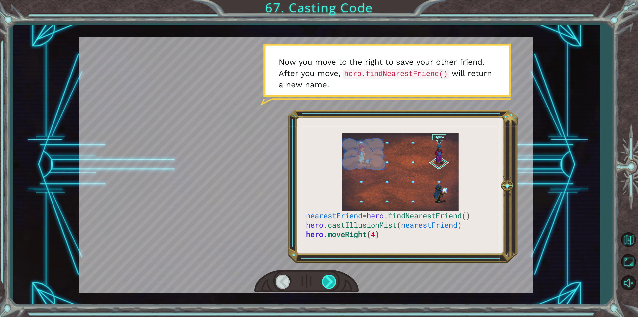
click at [328, 278] on div at bounding box center [329, 282] width 15 height 14
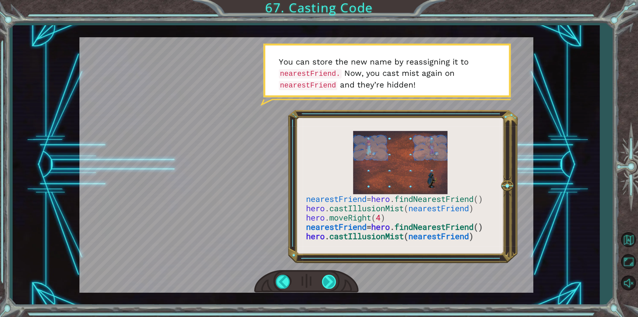
click at [328, 278] on div at bounding box center [329, 282] width 15 height 14
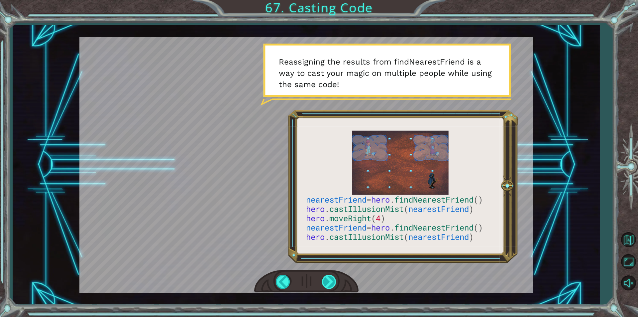
click at [328, 278] on div at bounding box center [329, 282] width 15 height 14
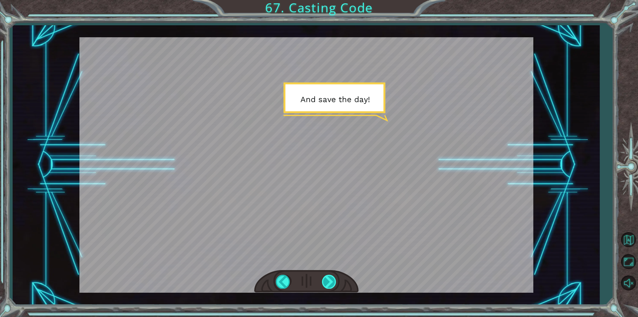
click at [328, 278] on div at bounding box center [329, 282] width 15 height 14
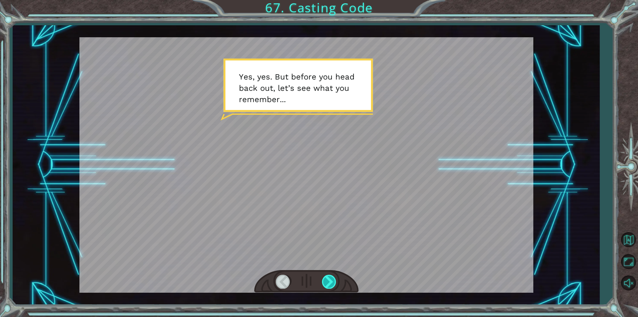
click at [328, 278] on div at bounding box center [329, 282] width 15 height 14
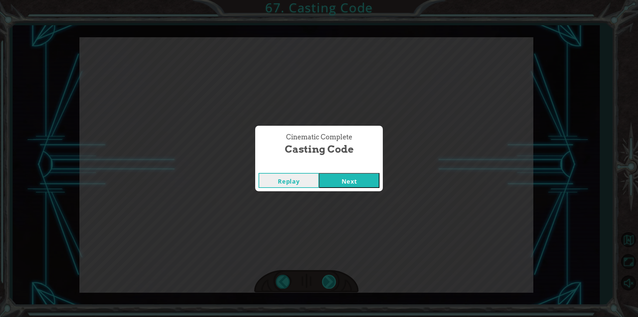
click at [328, 278] on div "Cinematic Complete Casting Code Replay Next" at bounding box center [319, 158] width 638 height 317
click at [348, 182] on button "Next" at bounding box center [349, 180] width 61 height 15
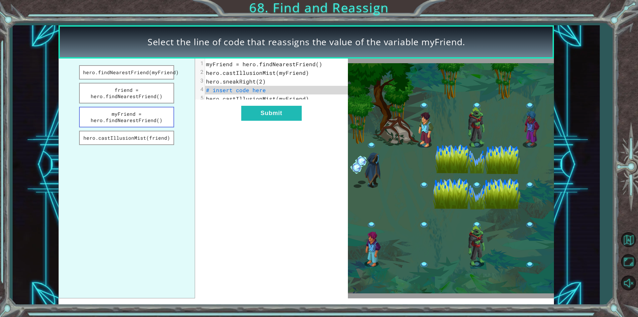
click at [150, 119] on button "myFriend = hero.findNearestFriend()" at bounding box center [126, 117] width 95 height 21
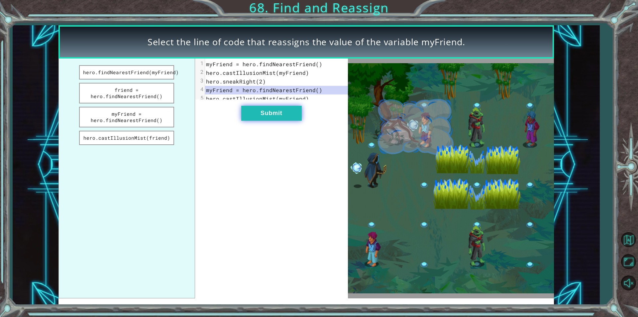
click at [275, 121] on button "Submit" at bounding box center [271, 113] width 61 height 15
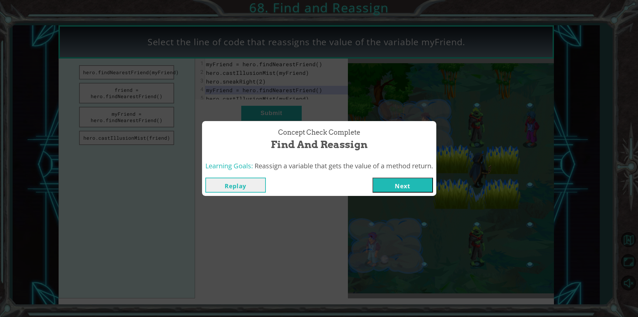
click at [428, 187] on button "Next" at bounding box center [403, 185] width 61 height 15
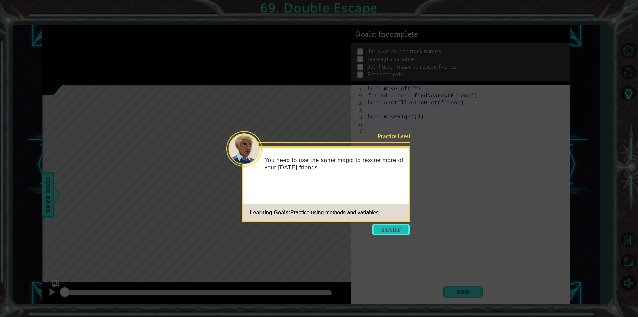
click at [393, 224] on button "Start" at bounding box center [391, 229] width 38 height 11
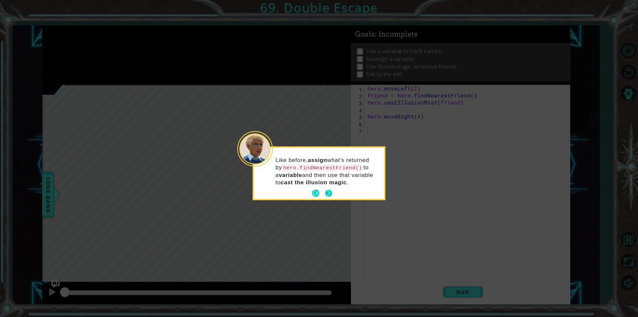
click at [328, 190] on button "Next" at bounding box center [328, 193] width 7 height 7
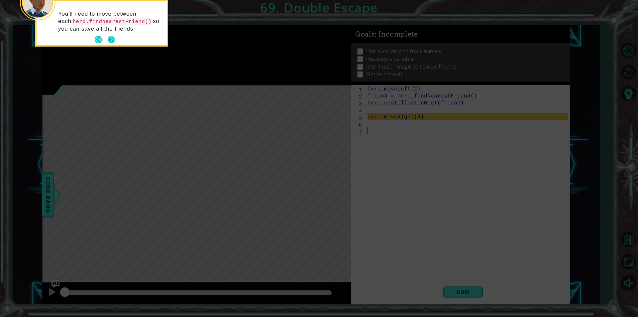
click at [112, 40] on button "Next" at bounding box center [111, 39] width 7 height 7
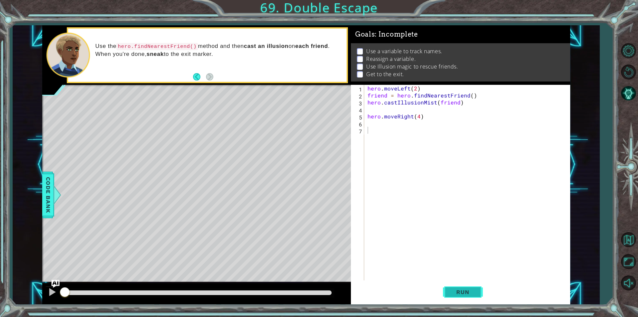
click at [475, 296] on button "Run" at bounding box center [463, 292] width 40 height 22
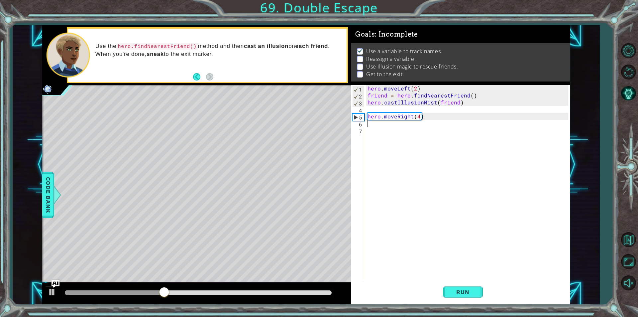
click at [393, 123] on div "hero . moveLeft ( 2 ) friend = hero . findNearestFriend ( ) hero . castIllusion…" at bounding box center [468, 189] width 205 height 209
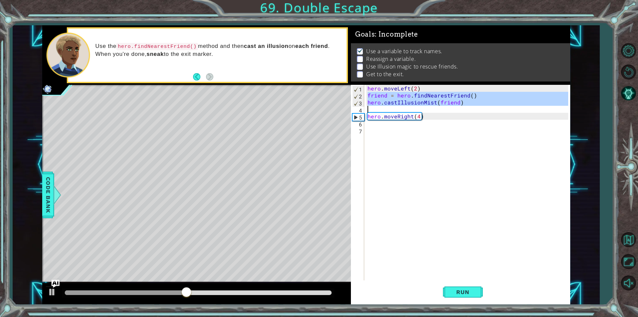
drag, startPoint x: 366, startPoint y: 95, endPoint x: 473, endPoint y: 107, distance: 107.3
click at [473, 107] on div "hero . moveLeft ( 2 ) friend = hero . findNearestFriend ( ) hero . castIllusion…" at bounding box center [468, 189] width 205 height 209
type textarea "hero.castIllusionMist(friend)"
click at [473, 107] on div "hero . moveLeft ( 2 ) friend = hero . findNearestFriend ( ) hero . castIllusion…" at bounding box center [467, 183] width 202 height 196
drag, startPoint x: 473, startPoint y: 107, endPoint x: 361, endPoint y: 96, distance: 112.2
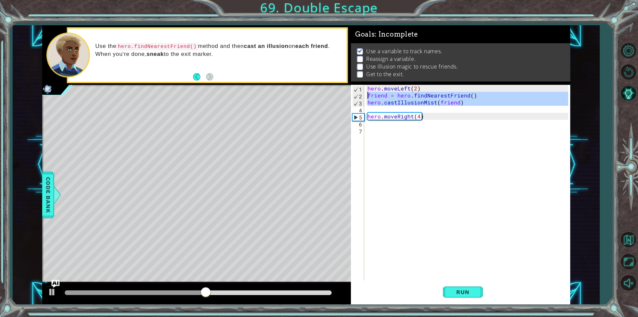
click at [361, 96] on div "1 2 3 4 5 6 7 hero . moveLeft ( 2 ) friend = hero . findNearestFriend ( ) hero …" at bounding box center [459, 183] width 217 height 196
type textarea "friend = hero.findNearestFriend() hero.castIllusionMist(friend)"
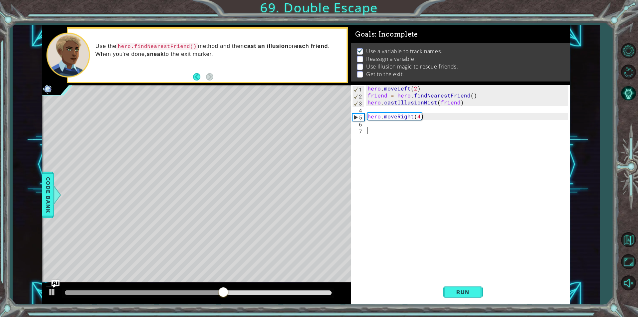
click at [369, 127] on div "hero . moveLeft ( 2 ) friend = hero . findNearestFriend ( ) hero . castIllusion…" at bounding box center [468, 189] width 205 height 209
click at [369, 124] on div "hero . moveLeft ( 2 ) friend = hero . findNearestFriend ( ) hero . castIllusion…" at bounding box center [468, 189] width 205 height 209
click at [446, 279] on div "hero . moveLeft ( 2 ) friend = hero . findNearestFriend ( ) hero . castIllusion…" at bounding box center [468, 189] width 205 height 209
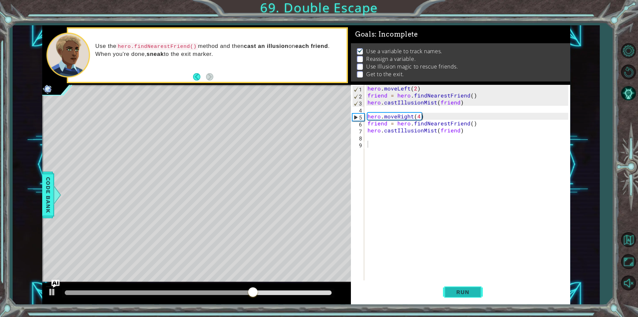
click at [448, 285] on button "Run" at bounding box center [463, 292] width 40 height 22
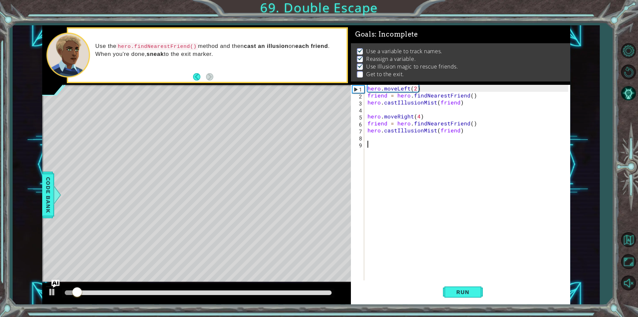
click at [379, 135] on div "hero . moveLeft ( 2 ) friend = hero . findNearestFriend ( ) hero . castIllusion…" at bounding box center [468, 189] width 205 height 209
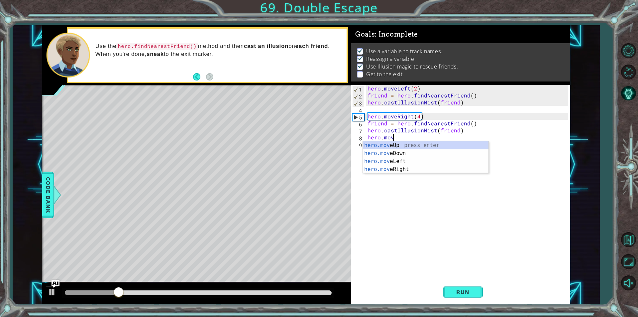
scroll to position [0, 1]
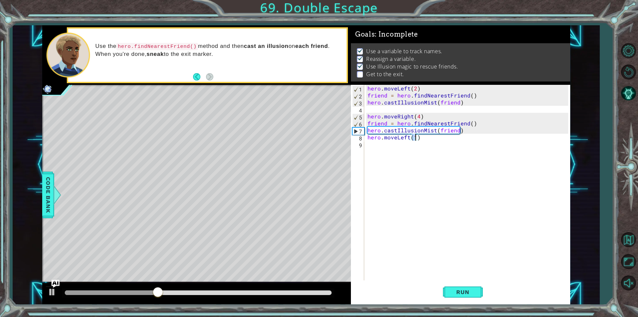
type textarea "hero.moveLeft(3)"
click at [423, 140] on div "hero . moveLeft ( 2 ) friend = hero . findNearestFriend ( ) hero . castIllusion…" at bounding box center [470, 189] width 202 height 209
click at [421, 140] on div "hero . moveLeft ( 2 ) friend = hero . findNearestFriend ( ) hero . castIllusion…" at bounding box center [470, 189] width 202 height 209
click at [419, 134] on div "hero . moveLeft ( 2 ) friend = hero . findNearestFriend ( ) hero . castIllusion…" at bounding box center [470, 189] width 202 height 209
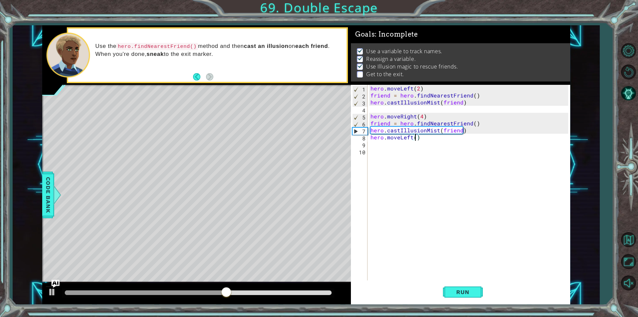
type textarea "hero.moveLeft(2)"
click at [438, 148] on div "hero . moveLeft ( 2 ) friend = hero . findNearestFriend ( ) hero . castIllusion…" at bounding box center [470, 189] width 202 height 209
click at [437, 145] on div "hero . moveLeft ( 2 ) friend = hero . findNearestFriend ( ) hero . castIllusion…" at bounding box center [470, 189] width 202 height 209
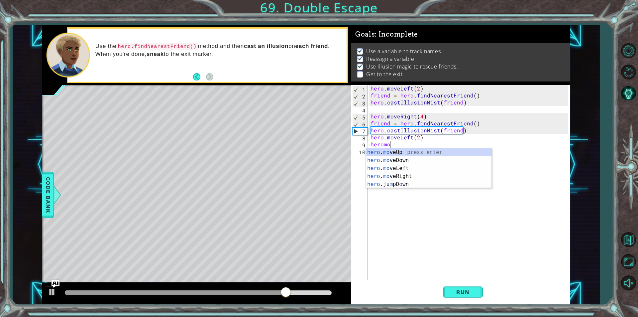
scroll to position [0, 2]
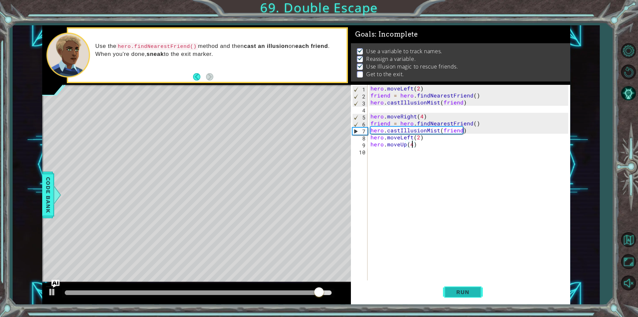
click at [470, 291] on span "Run" at bounding box center [463, 292] width 26 height 7
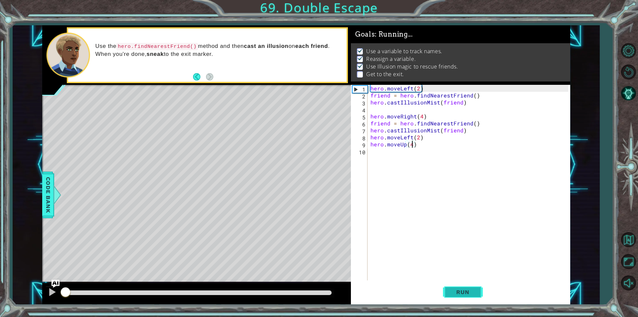
click at [470, 291] on span "Run" at bounding box center [463, 292] width 26 height 7
click at [401, 142] on div "hero . moveLeft ( 2 ) friend = hero . findNearestFriend ( ) hero . castIllusion…" at bounding box center [470, 189] width 202 height 209
click at [400, 146] on div "hero . moveLeft ( 2 ) friend = hero . findNearestFriend ( ) hero . castIllusion…" at bounding box center [470, 189] width 202 height 209
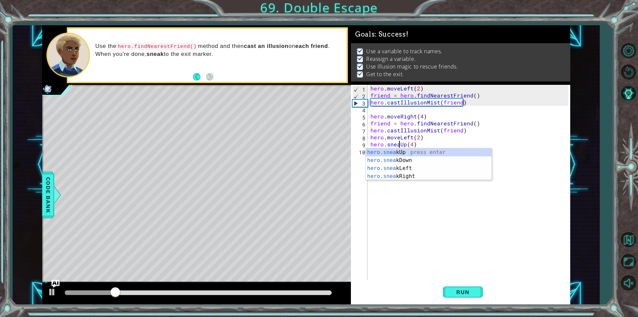
scroll to position [0, 2]
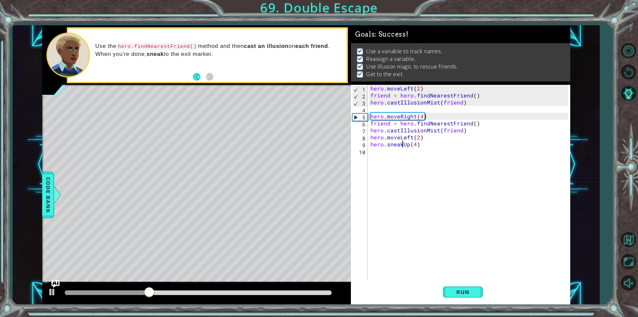
click at [403, 147] on div "hero . moveLeft ( 2 ) friend = hero . findNearestFriend ( ) hero . castIllusion…" at bounding box center [470, 189] width 202 height 209
type textarea "hero.sneakUp(4)"
click at [461, 296] on button "Run" at bounding box center [463, 292] width 40 height 22
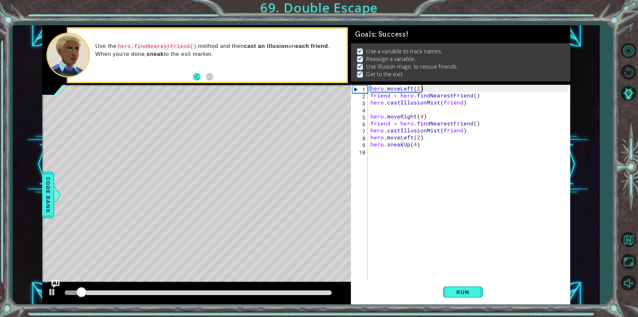
click at [327, 296] on div at bounding box center [198, 292] width 272 height 9
click at [328, 293] on div at bounding box center [198, 292] width 267 height 5
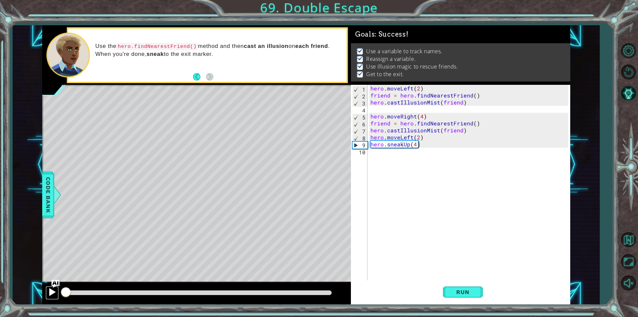
click at [52, 289] on div at bounding box center [52, 292] width 9 height 9
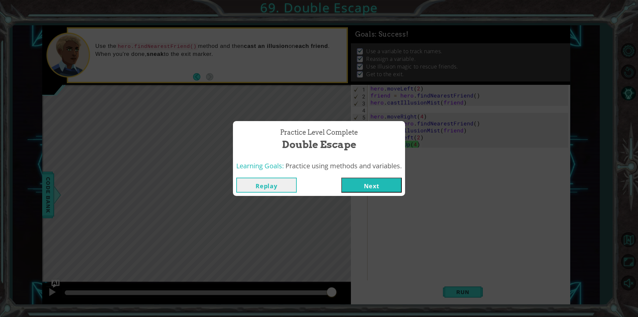
drag, startPoint x: 69, startPoint y: 289, endPoint x: 342, endPoint y: 320, distance: 275.5
click at [342, 317] on html "1 ההההההההההההההההההההההההההההההההההההההההההההההההההההההההההההההההההההההההההההה…" at bounding box center [319, 158] width 638 height 317
click at [376, 182] on button "Next" at bounding box center [371, 185] width 61 height 15
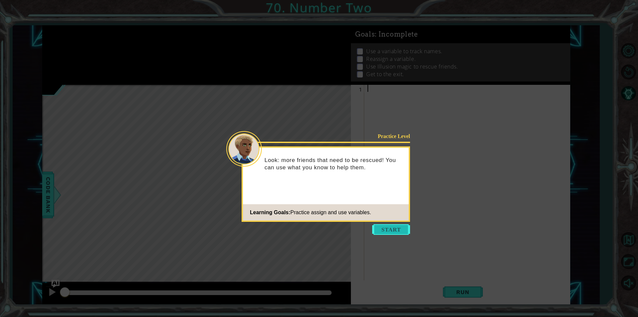
click at [390, 232] on button "Start" at bounding box center [391, 229] width 38 height 11
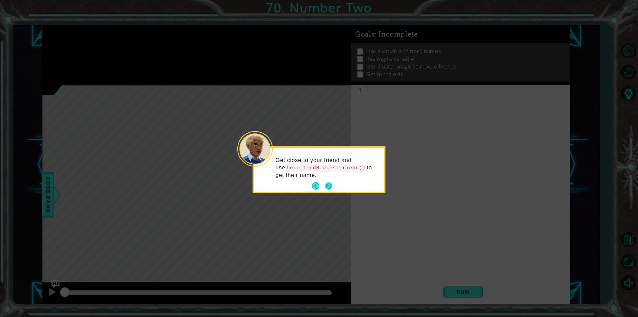
click at [327, 186] on button "Next" at bounding box center [328, 185] width 7 height 7
click at [329, 184] on button "Next" at bounding box center [328, 185] width 7 height 7
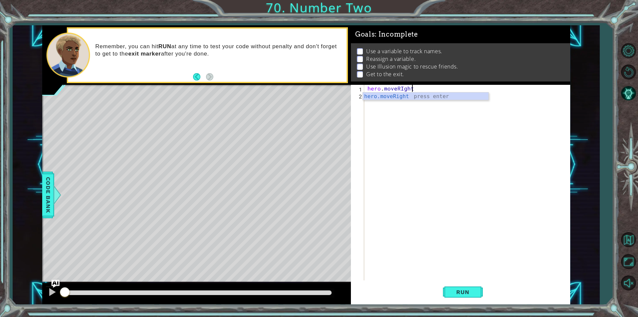
scroll to position [0, 2]
type textarea "hero.moveRight(2)"
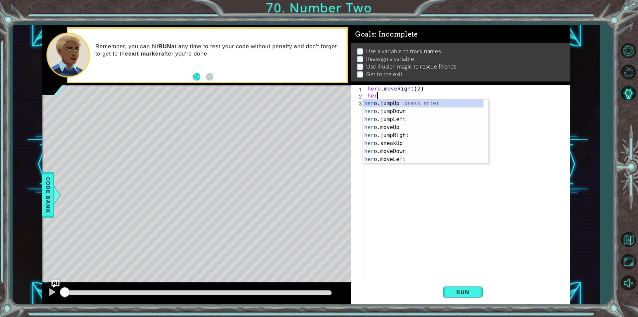
scroll to position [0, 0]
type textarea "h"
type textarea "fin"
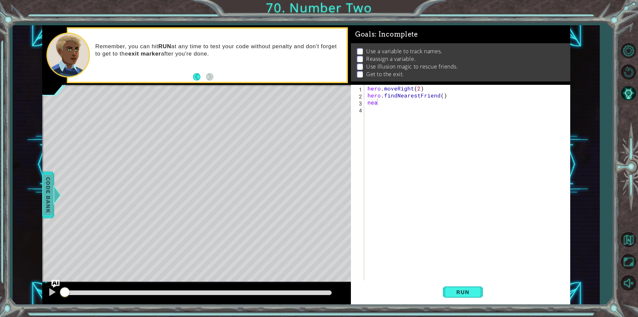
click at [50, 191] on span "Code Bank" at bounding box center [48, 195] width 11 height 41
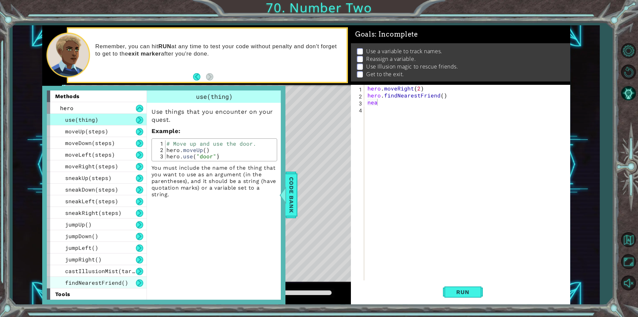
scroll to position [12, 0]
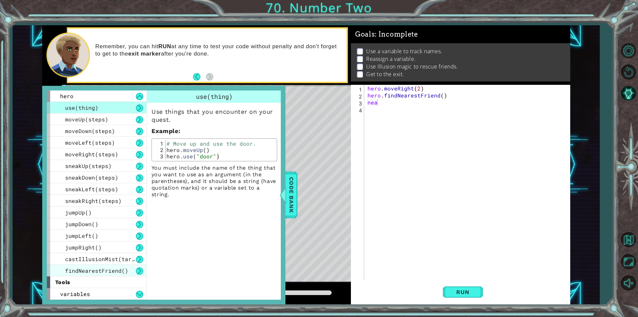
click at [108, 267] on span "findNearestFriend()" at bounding box center [96, 270] width 63 height 7
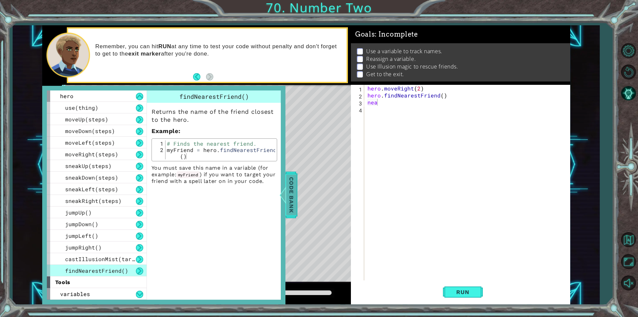
click at [286, 188] on div at bounding box center [283, 195] width 8 height 20
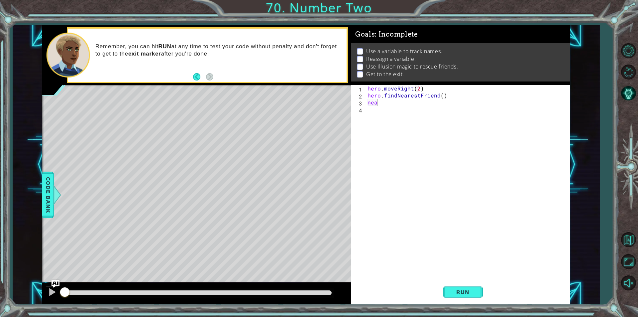
click at [383, 99] on div "hero . moveRight ( 2 ) hero . findNearestFriend ( ) nea" at bounding box center [468, 189] width 205 height 209
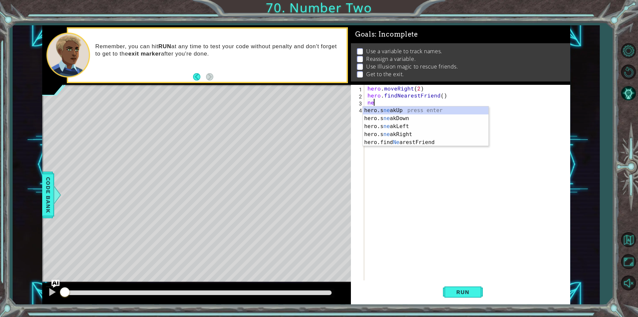
type textarea "n"
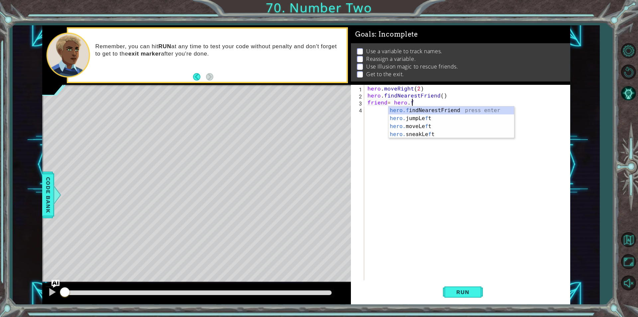
scroll to position [0, 3]
type textarea "friend= hero.fi"
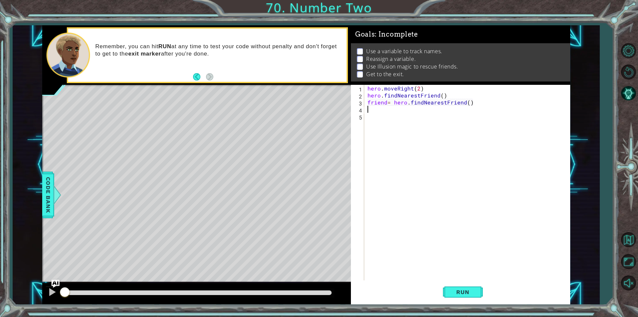
scroll to position [0, 0]
click at [394, 126] on div "hero . moveRight ( 2 ) hero . findNearestFriend ( ) friend = hero . findNearest…" at bounding box center [468, 189] width 205 height 209
click at [400, 112] on div "hero . moveRight ( 2 ) hero . findNearestFriend ( ) friend = hero . findNearest…" at bounding box center [468, 189] width 205 height 209
type textarea "hero.castIllusionMist(friend)"
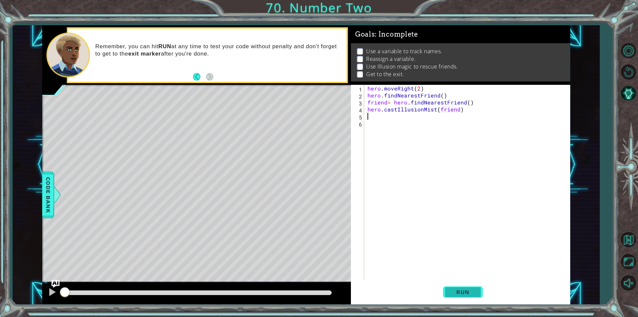
click at [462, 287] on button "Run" at bounding box center [463, 292] width 40 height 22
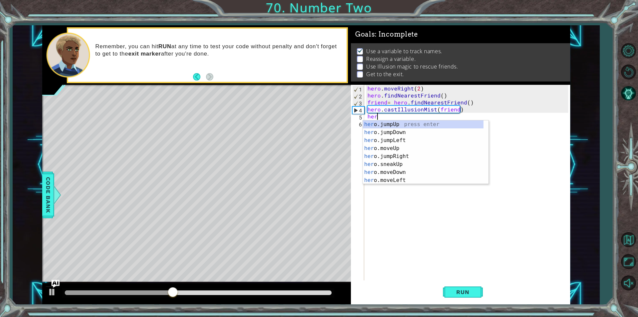
scroll to position [0, 0]
type textarea "h"
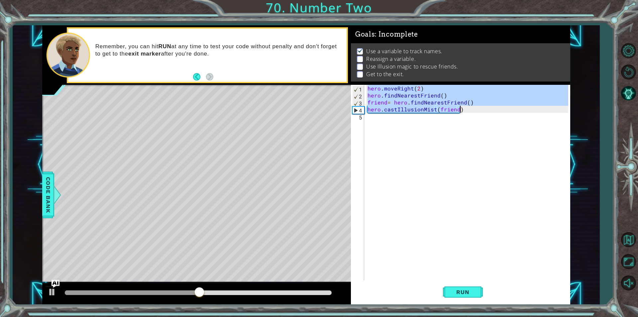
drag, startPoint x: 367, startPoint y: 86, endPoint x: 472, endPoint y: 111, distance: 108.6
click at [472, 111] on div "hero . moveRight ( 2 ) hero . findNearestFriend ( ) friend = hero . findNearest…" at bounding box center [468, 189] width 205 height 209
type textarea "friend= hero.findNearestFriend() hero.castIllusionMist(friend)"
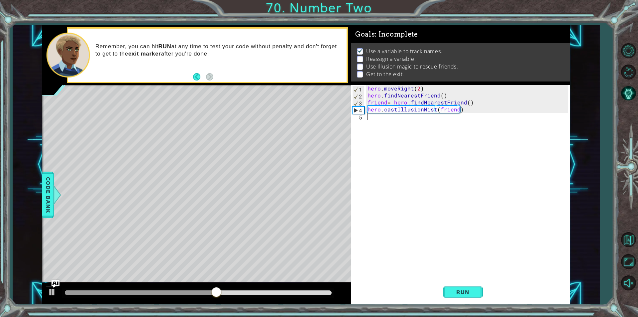
click at [452, 120] on div "hero . moveRight ( 2 ) hero . findNearestFriend ( ) friend = hero . findNearest…" at bounding box center [468, 189] width 205 height 209
paste textarea "hero.castIllusionMist(friend)"
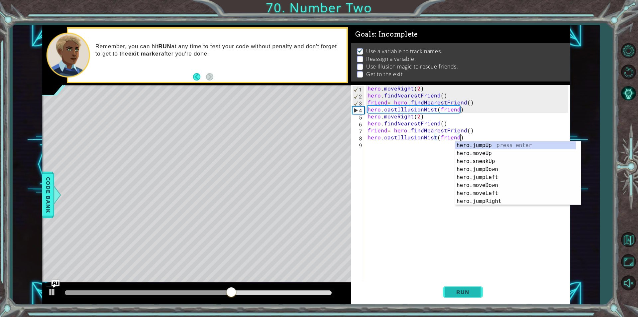
type textarea "hero.castIllusionMist(friend)"
click at [471, 289] on span "Run" at bounding box center [463, 292] width 26 height 7
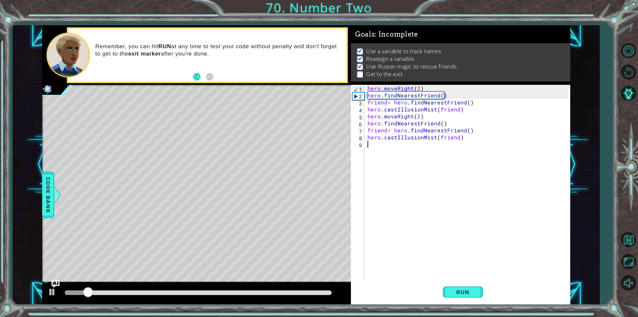
click at [410, 141] on div "hero . moveRight ( 2 ) hero . findNearestFriend ( ) friend = hero . findNearest…" at bounding box center [468, 189] width 205 height 209
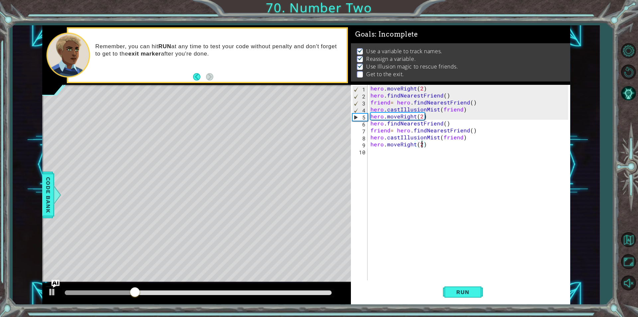
scroll to position [0, 3]
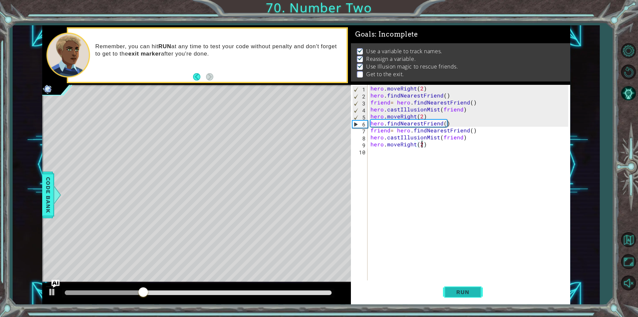
type textarea "hero.moveRight(2)"
click at [470, 295] on span "Run" at bounding box center [463, 292] width 26 height 7
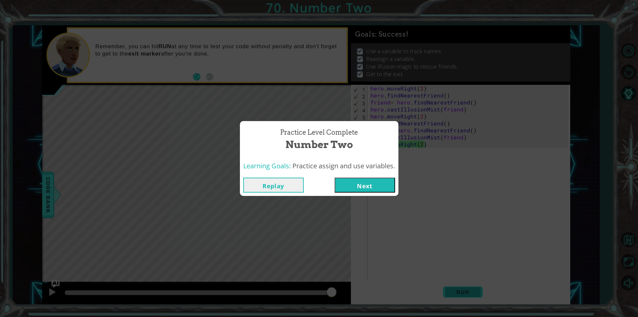
click button "Next" at bounding box center [365, 185] width 61 height 15
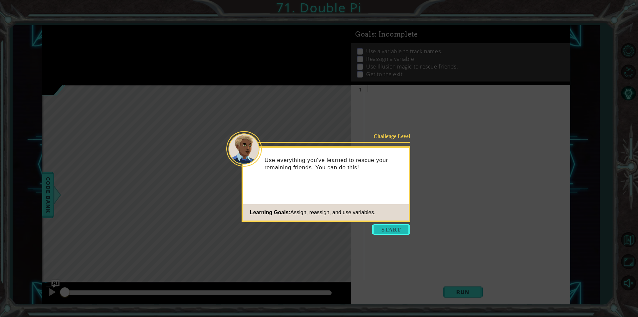
click at [401, 229] on button "Start" at bounding box center [391, 229] width 38 height 11
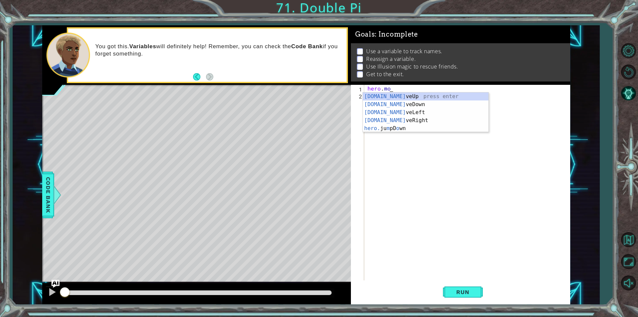
scroll to position [0, 1]
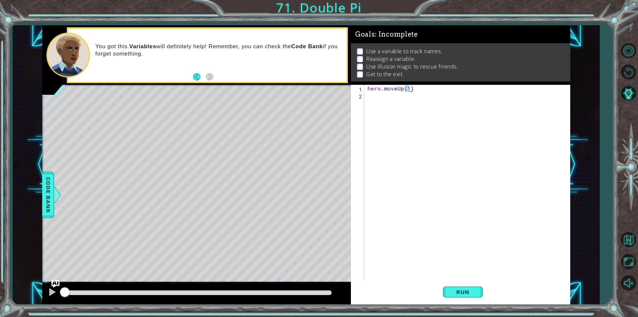
type textarea "hero.moveUp(2)"
type textarea "hero.moveRight(2))"
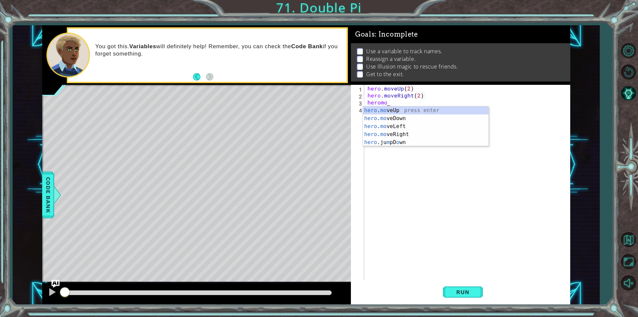
scroll to position [0, 1]
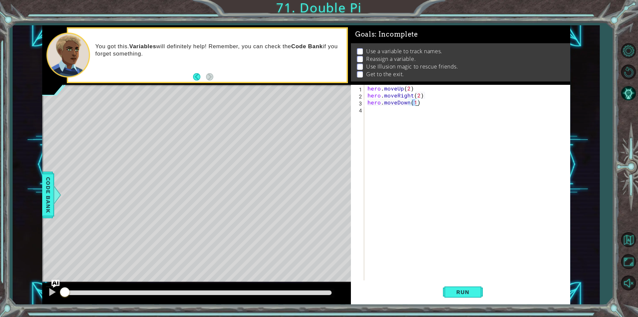
type textarea "hero.moveDown(2)"
type textarea "hero.fin"
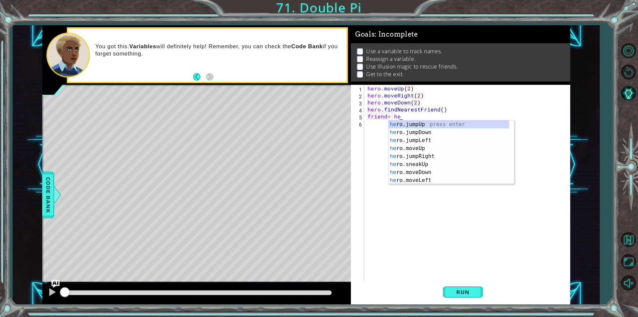
scroll to position [0, 2]
type textarea "friend= fr"
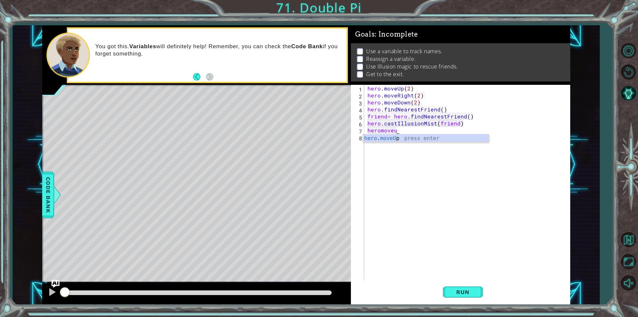
scroll to position [0, 1]
type textarea "hero.moveUp(3)"
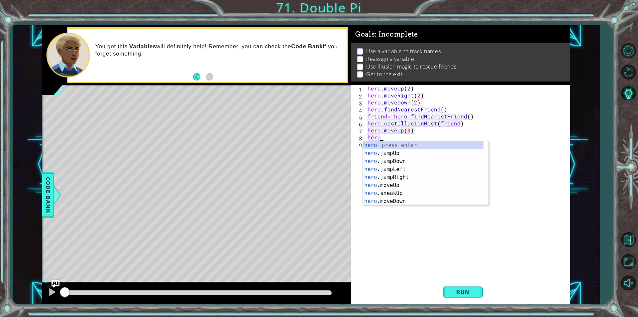
scroll to position [0, 1]
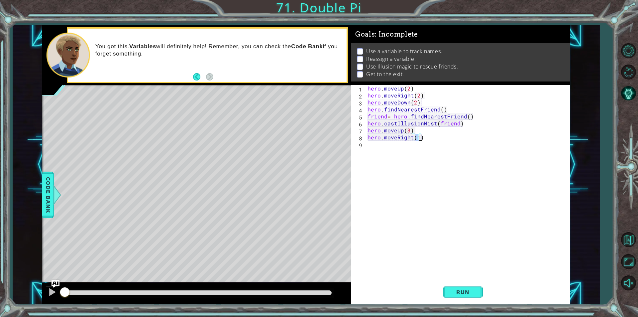
type textarea "hero.moveRight(3)"
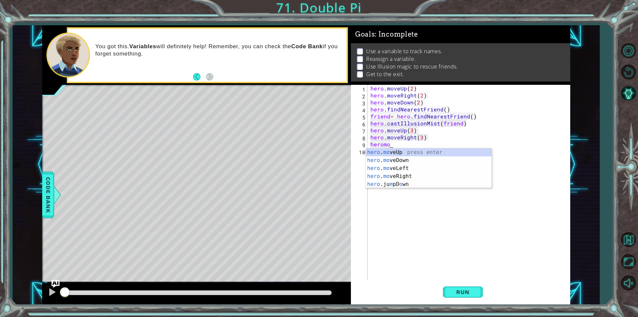
scroll to position [0, 1]
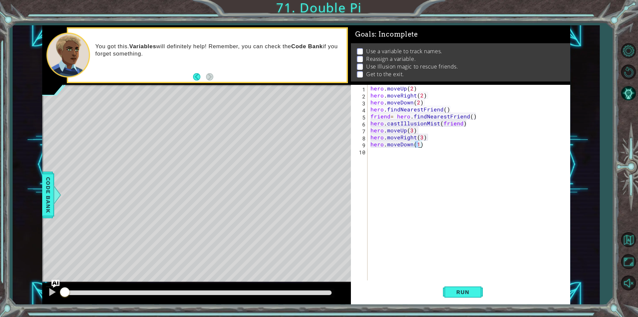
type textarea "hero.moveDown(3)"
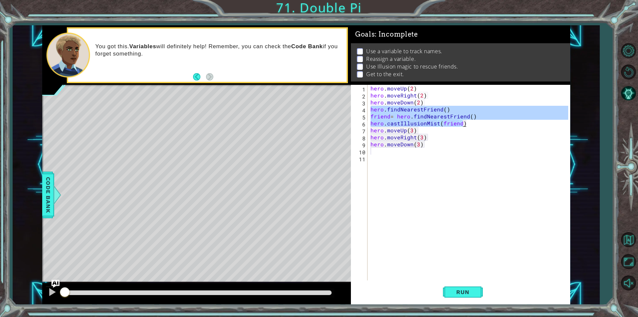
drag, startPoint x: 370, startPoint y: 110, endPoint x: 464, endPoint y: 124, distance: 94.8
click at [464, 124] on div "hero . moveUp ( 2 ) hero . moveRight ( 2 ) hero . moveDown ( 2 ) hero . findNea…" at bounding box center [470, 189] width 202 height 209
type textarea "friend= hero.findNearestFriend() hero.castIllusionMist(friend)"
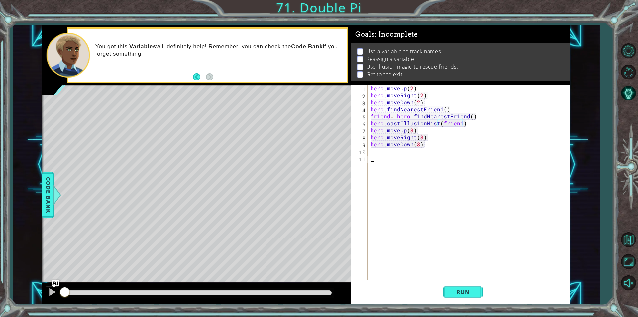
click at [380, 161] on div "hero . moveUp ( 2 ) hero . moveRight ( 2 ) hero . moveDown ( 2 ) hero . findNea…" at bounding box center [470, 189] width 202 height 209
click at [378, 155] on div "hero . moveUp ( 2 ) hero . moveRight ( 2 ) hero . moveDown ( 2 ) hero . findNea…" at bounding box center [470, 189] width 202 height 209
click at [378, 152] on div "hero . moveUp ( 2 ) hero . moveRight ( 2 ) hero . moveDown ( 2 ) hero . findNea…" at bounding box center [470, 189] width 202 height 209
paste textarea "hero.castIllusionMist(friend)"
type textarea "hero.castIllusionMist(friend)"
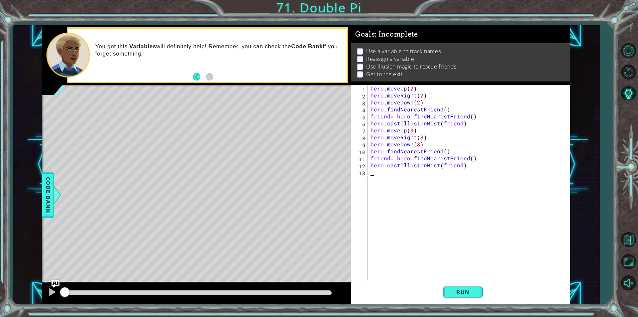
click at [392, 174] on div "hero . moveUp ( 2 ) hero . moveRight ( 2 ) hero . moveDown ( 2 ) hero . findNea…" at bounding box center [470, 189] width 202 height 209
type textarea "hero.moveRight(2)"
click at [466, 294] on span "Run" at bounding box center [463, 292] width 26 height 7
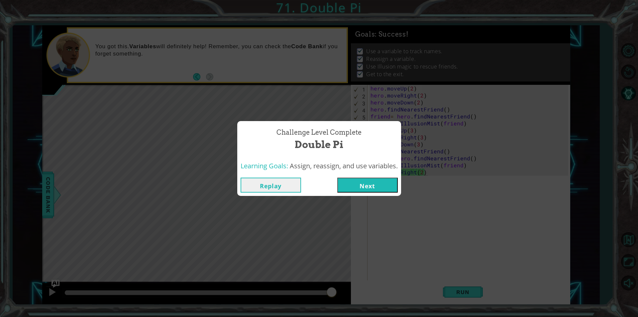
click at [365, 183] on button "Next" at bounding box center [367, 185] width 61 height 15
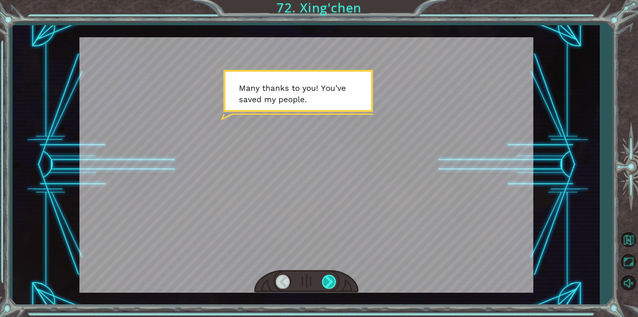
click at [330, 285] on div at bounding box center [329, 282] width 15 height 14
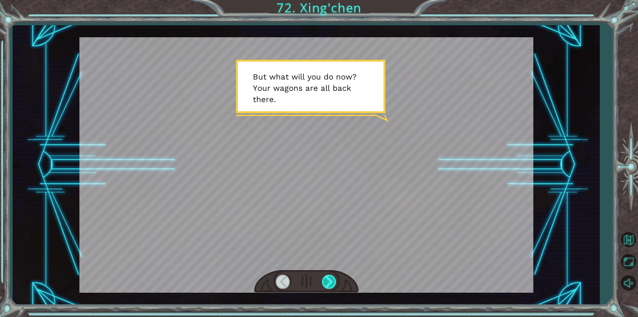
click at [330, 285] on div at bounding box center [329, 282] width 15 height 14
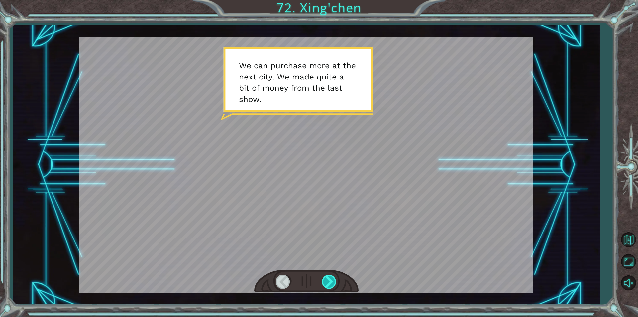
click at [330, 285] on div at bounding box center [329, 282] width 15 height 14
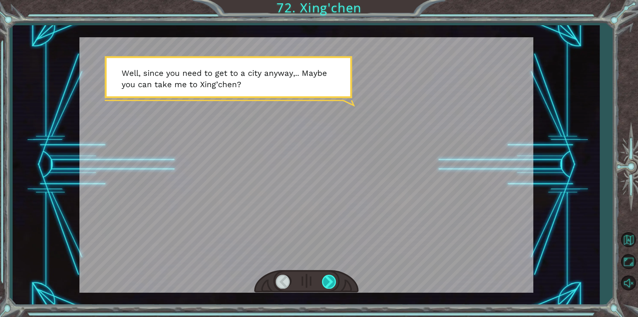
click at [330, 285] on div at bounding box center [329, 282] width 15 height 14
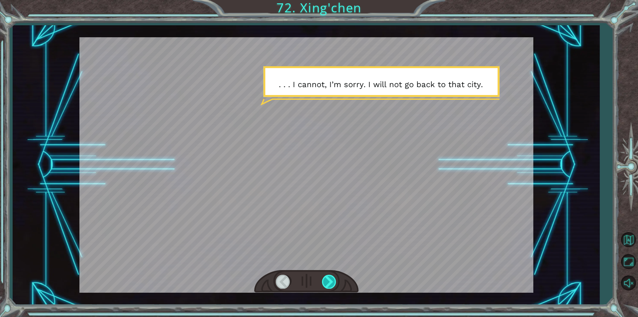
click at [330, 285] on div at bounding box center [329, 282] width 15 height 14
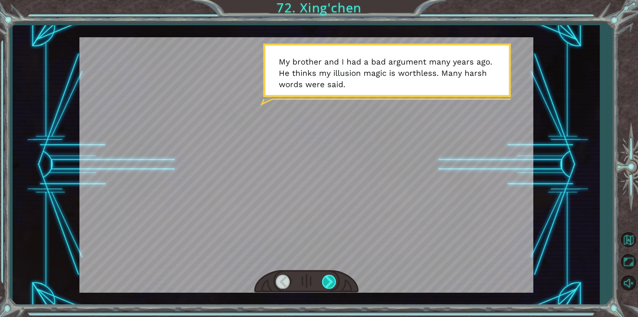
click at [330, 285] on div at bounding box center [329, 282] width 15 height 14
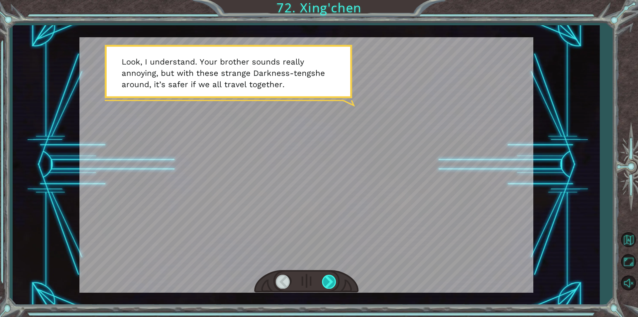
click at [330, 285] on div at bounding box center [329, 282] width 15 height 14
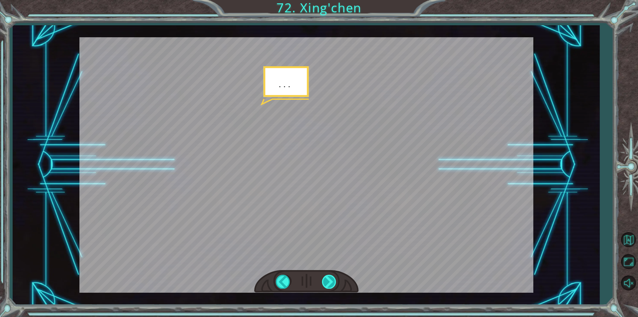
click at [330, 285] on div at bounding box center [329, 282] width 15 height 14
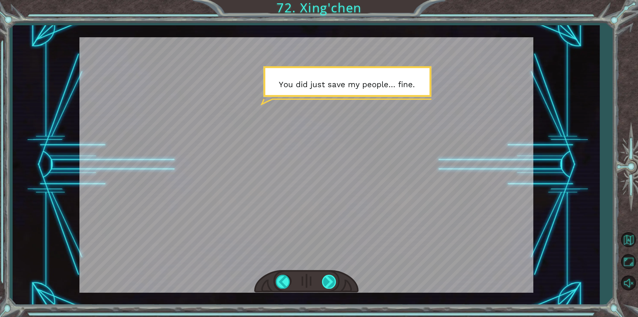
click at [330, 285] on div at bounding box center [329, 282] width 15 height 14
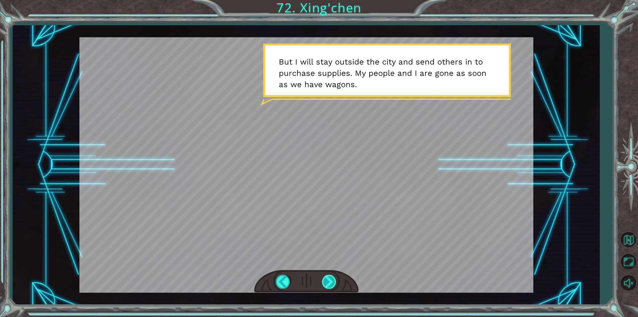
click at [330, 285] on div at bounding box center [329, 282] width 15 height 14
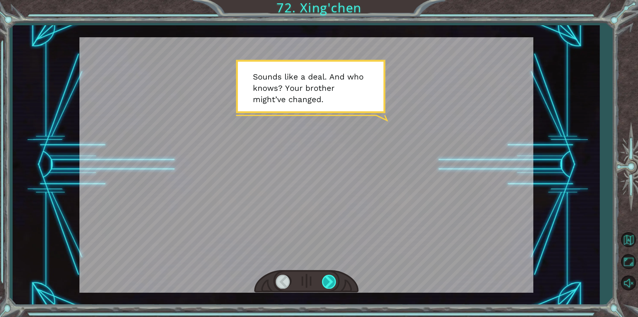
click at [330, 285] on div at bounding box center [329, 282] width 15 height 14
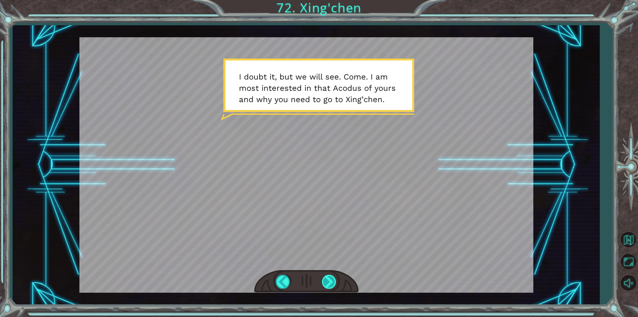
click at [330, 285] on div at bounding box center [329, 282] width 15 height 14
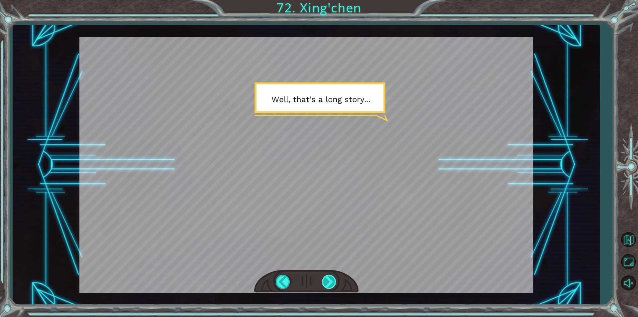
click at [330, 285] on div at bounding box center [329, 282] width 15 height 14
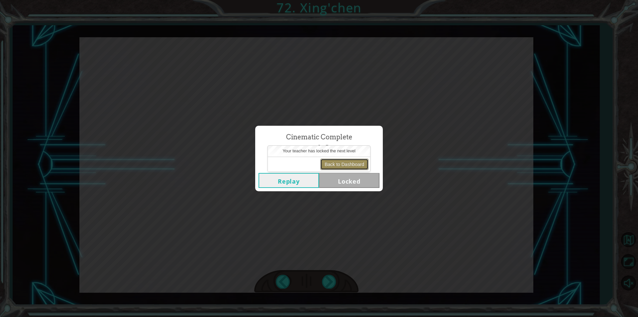
click at [354, 159] on button "Back to Dashboard" at bounding box center [345, 164] width 48 height 11
